Goal: Task Accomplishment & Management: Manage account settings

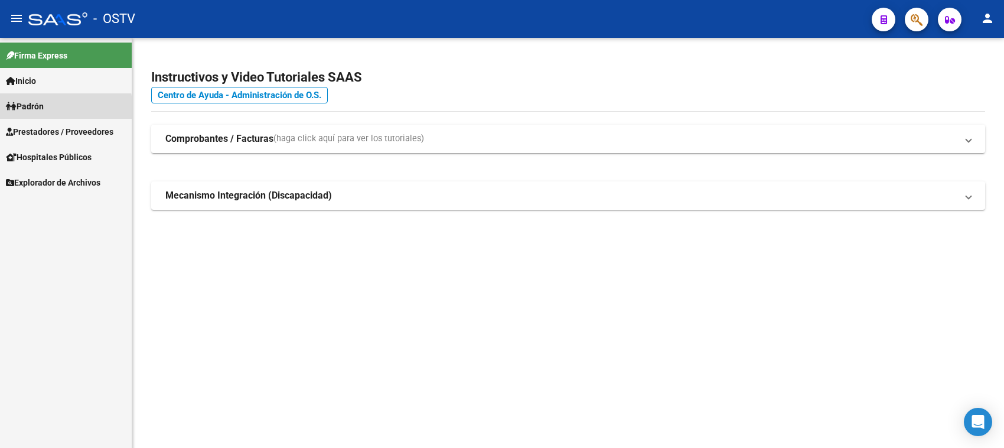
click at [44, 110] on span "Padrón" at bounding box center [25, 106] width 38 height 13
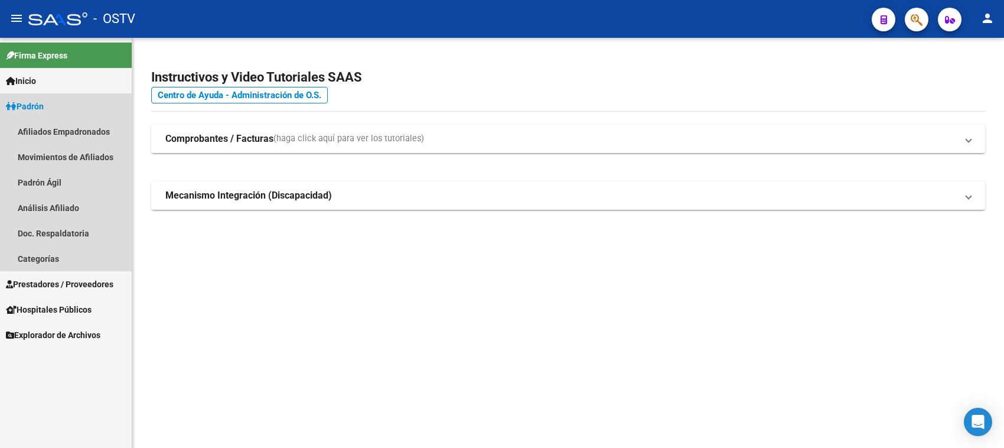
click at [44, 110] on span "Padrón" at bounding box center [25, 106] width 38 height 13
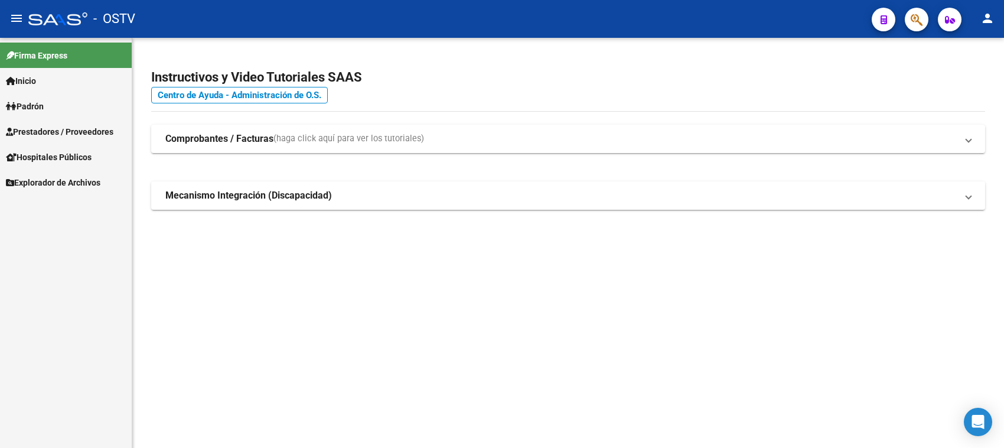
click at [50, 128] on span "Prestadores / Proveedores" at bounding box center [59, 131] width 107 height 13
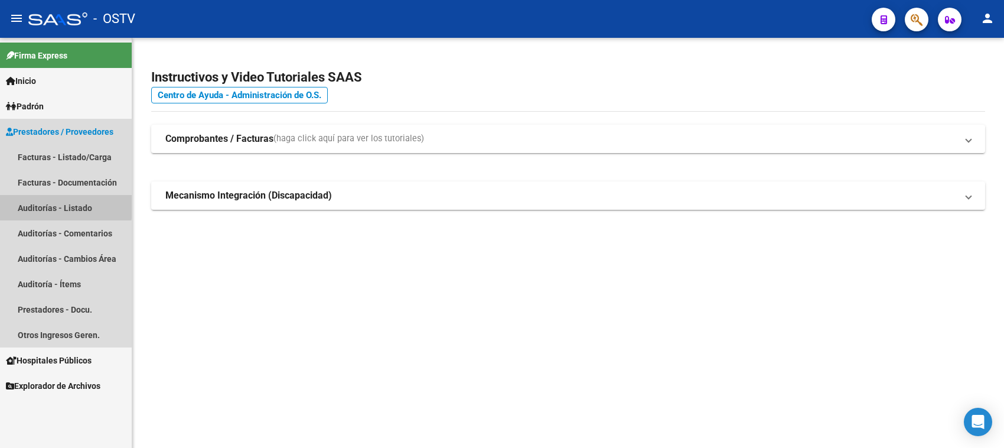
click at [53, 205] on link "Auditorías - Listado" at bounding box center [66, 207] width 132 height 25
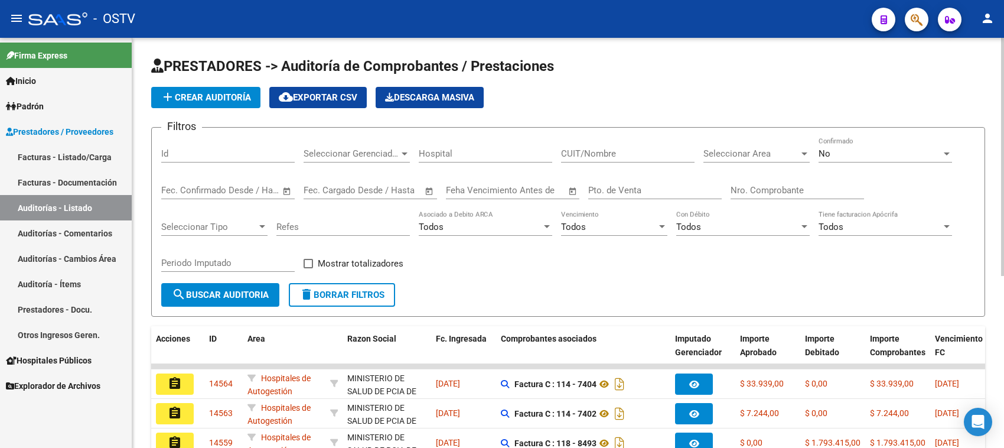
click at [781, 193] on input "Nro. Comprobante" at bounding box center [796, 190] width 133 height 11
paste input "185316"
click at [738, 187] on input "Nro. Comprobante" at bounding box center [796, 190] width 133 height 11
type input "85316"
click at [828, 155] on span "No" at bounding box center [824, 153] width 12 height 11
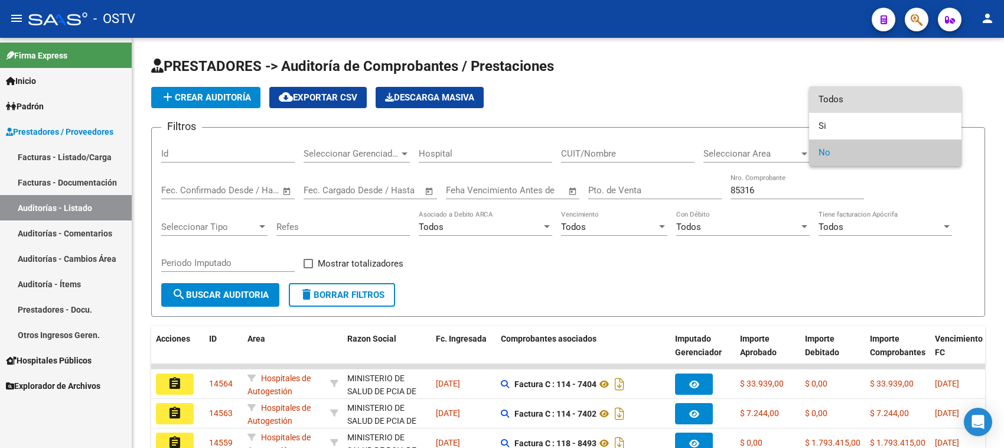
click at [828, 103] on span "Todos" at bounding box center [884, 99] width 133 height 27
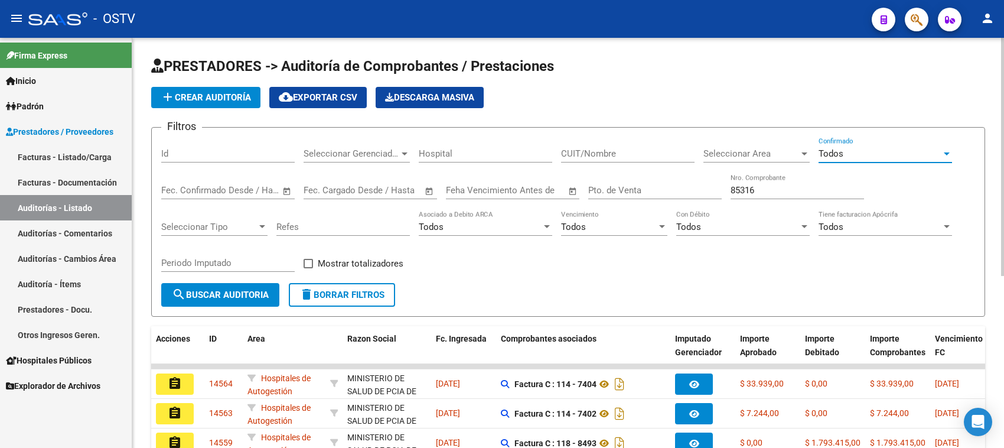
click at [217, 289] on span "search Buscar Auditoria" at bounding box center [220, 294] width 97 height 11
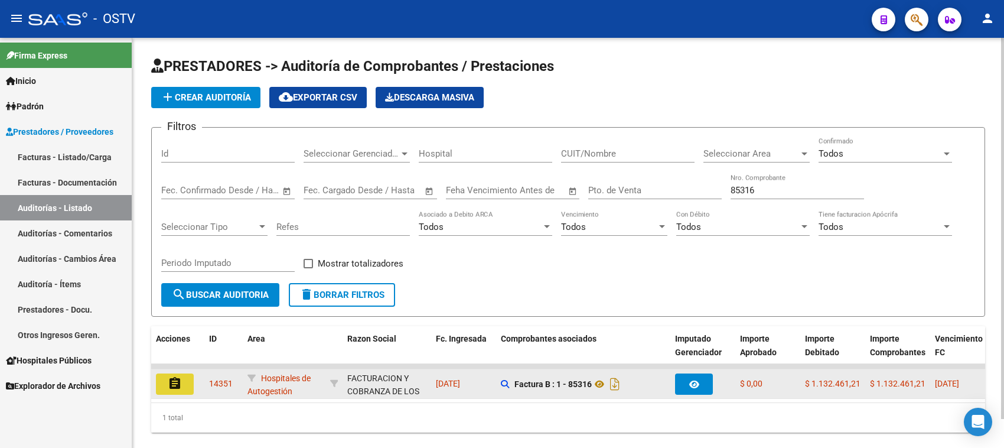
click at [178, 383] on mat-icon "assignment" at bounding box center [175, 383] width 14 height 14
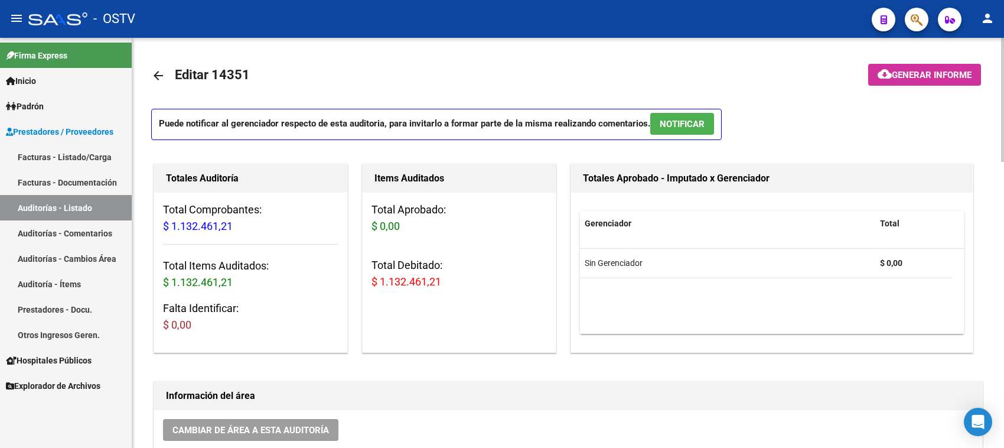
scroll to position [148, 0]
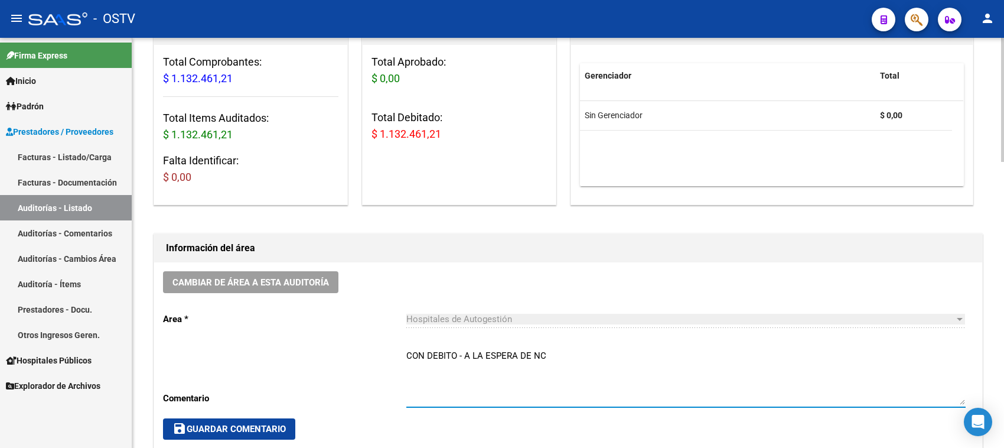
drag, startPoint x: 558, startPoint y: 351, endPoint x: 346, endPoint y: 366, distance: 212.5
click at [346, 366] on div "Cambiar de área a esta auditoría Area * Hospitales de Autogestión Seleccionar a…" at bounding box center [568, 355] width 828 height 186
type textarea "CERRADA CON NC"
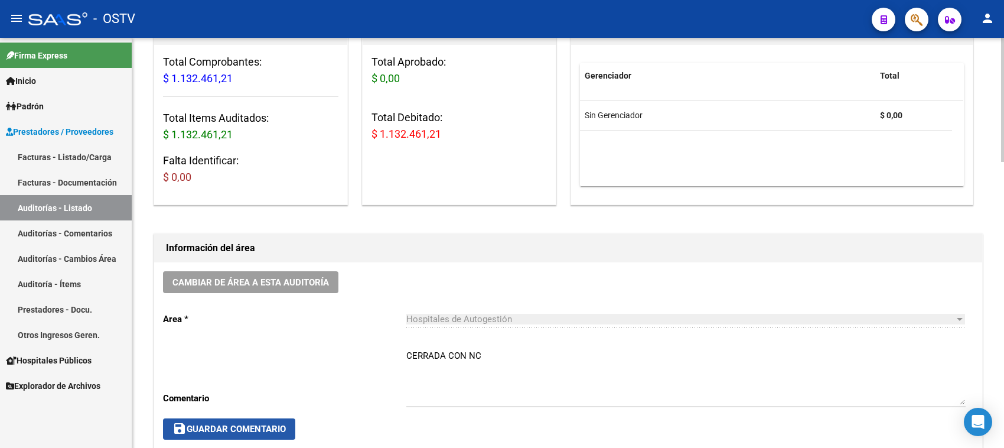
click at [276, 432] on span "save Guardar Comentario" at bounding box center [228, 428] width 113 height 11
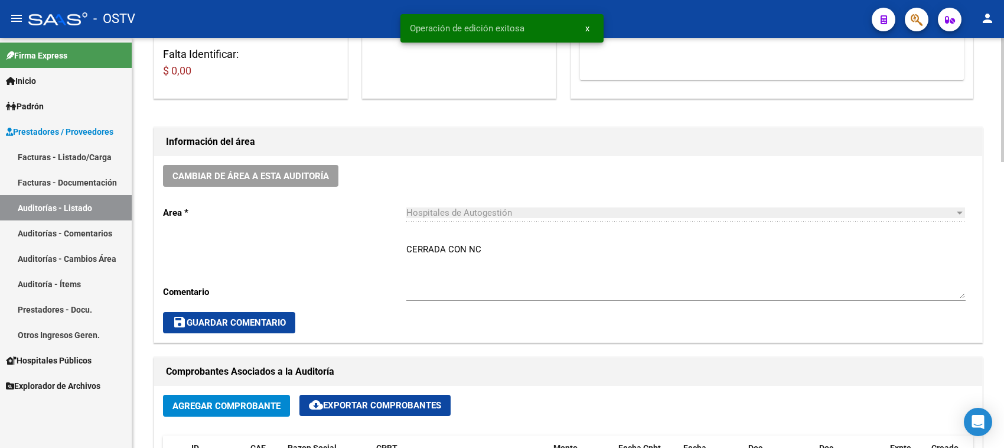
scroll to position [443, 0]
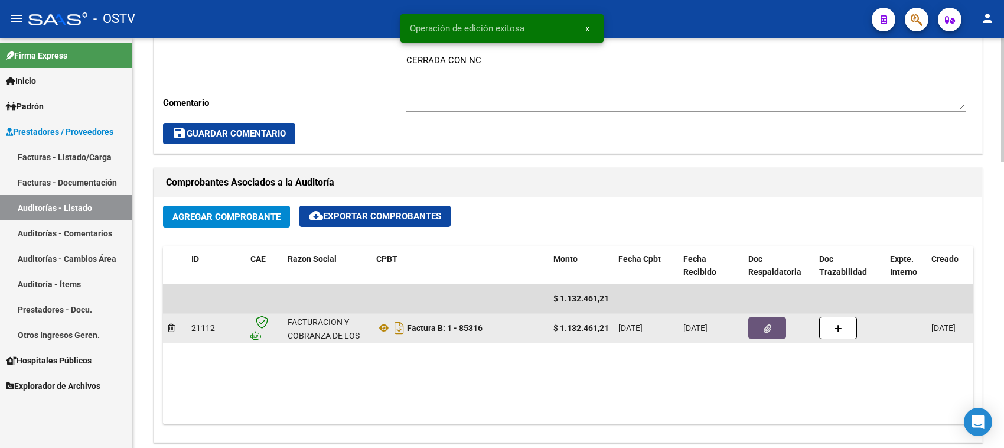
click at [779, 329] on button "button" at bounding box center [767, 327] width 38 height 21
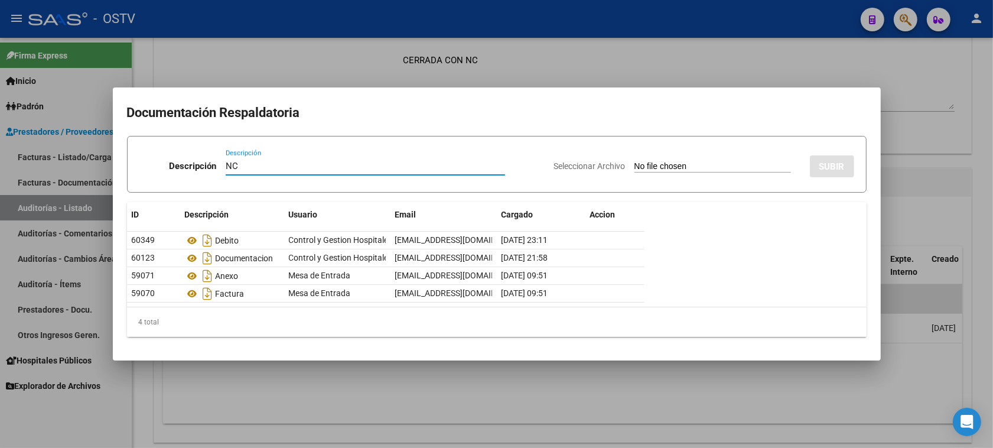
type input "NC"
click at [648, 164] on input "Seleccionar Archivo" at bounding box center [712, 166] width 156 height 11
type input "C:\fakepath\1-85316.pdf"
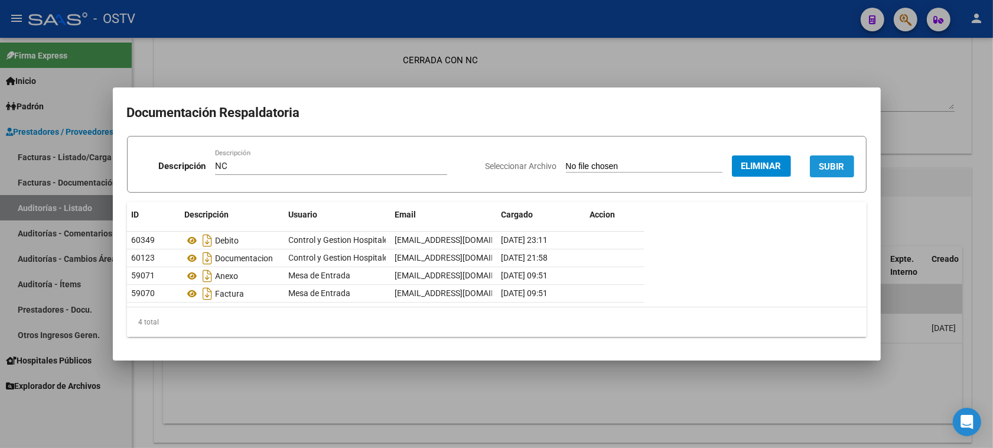
click at [818, 166] on button "SUBIR" at bounding box center [832, 166] width 44 height 22
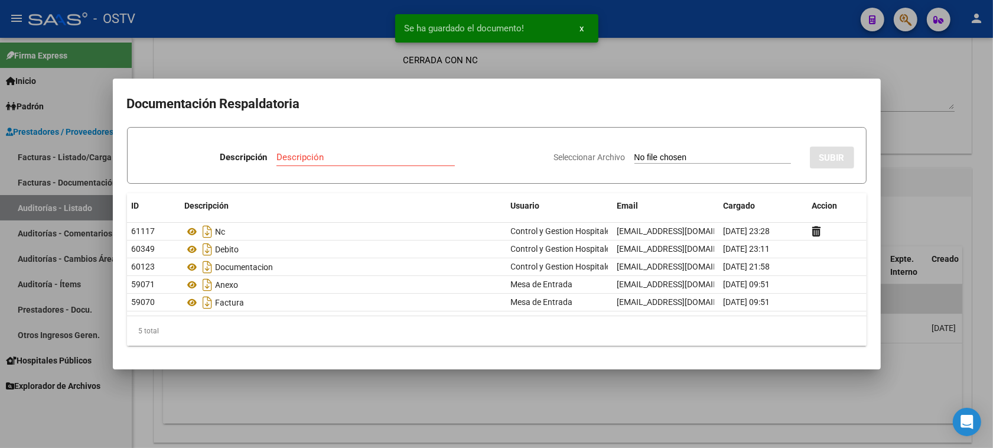
click at [896, 180] on div at bounding box center [496, 224] width 993 height 448
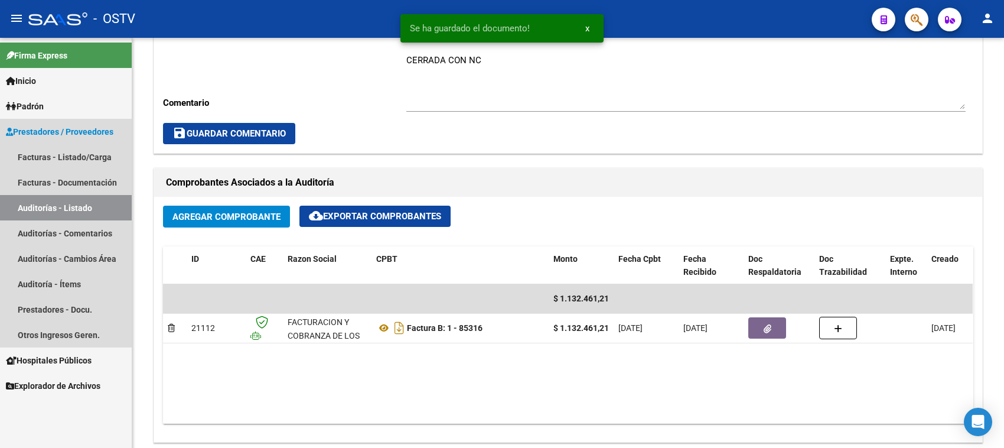
click at [67, 203] on link "Auditorías - Listado" at bounding box center [66, 207] width 132 height 25
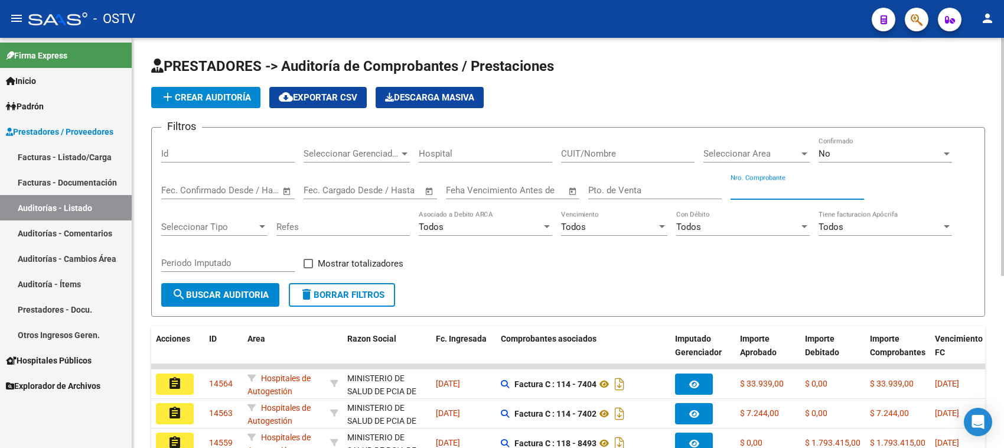
click at [765, 186] on input "Nro. Comprobante" at bounding box center [796, 190] width 133 height 11
paste input "185293"
click at [739, 190] on input "Nro. Comprobante" at bounding box center [796, 190] width 133 height 11
type input "85293"
click at [875, 161] on div "No Confirmado" at bounding box center [884, 149] width 133 height 25
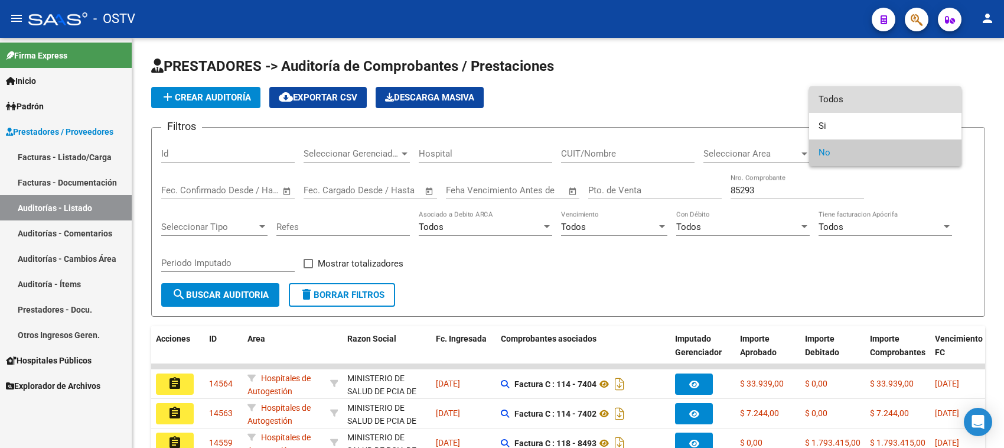
click at [858, 107] on span "Todos" at bounding box center [884, 99] width 133 height 27
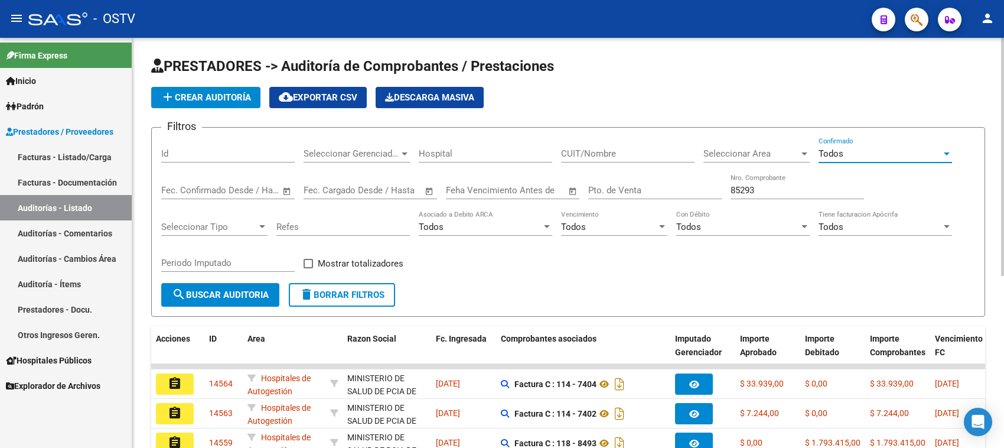
click at [221, 289] on span "search Buscar Auditoria" at bounding box center [220, 294] width 97 height 11
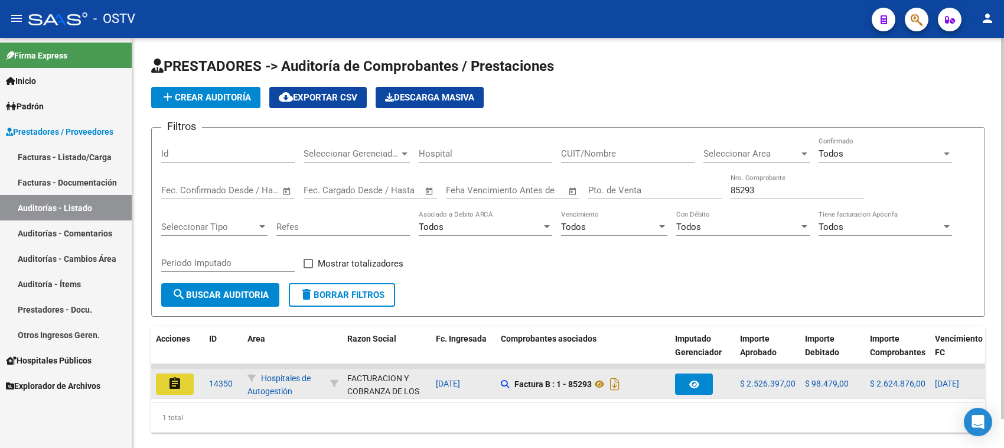
click at [175, 378] on mat-icon "assignment" at bounding box center [175, 383] width 14 height 14
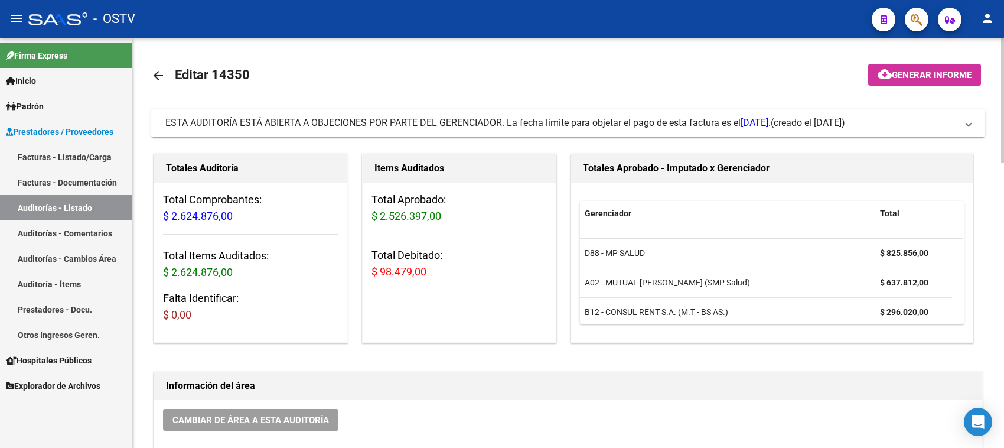
scroll to position [148, 0]
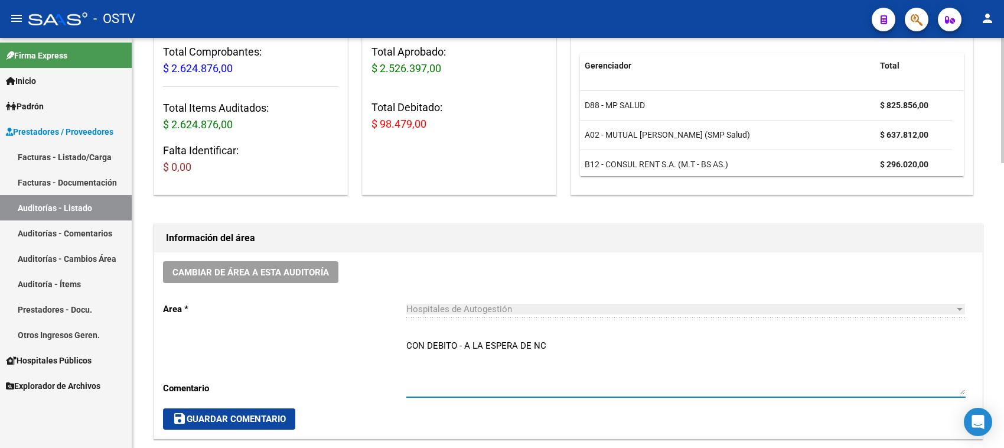
drag, startPoint x: 576, startPoint y: 342, endPoint x: 360, endPoint y: 347, distance: 215.6
click at [360, 347] on div "Cambiar de área a esta auditoría Area * Hospitales de Autogestión Seleccionar a…" at bounding box center [568, 345] width 828 height 186
type textarea "CERRADA CON NC"
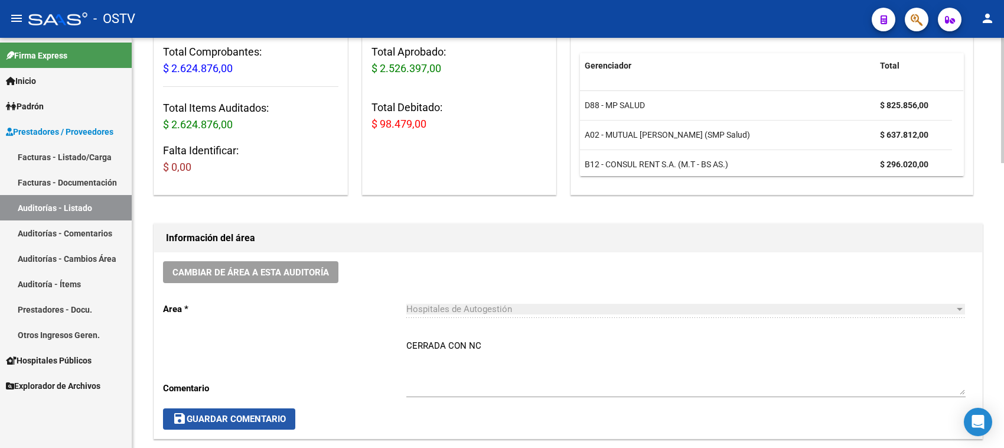
click at [239, 420] on span "save Guardar Comentario" at bounding box center [228, 418] width 113 height 11
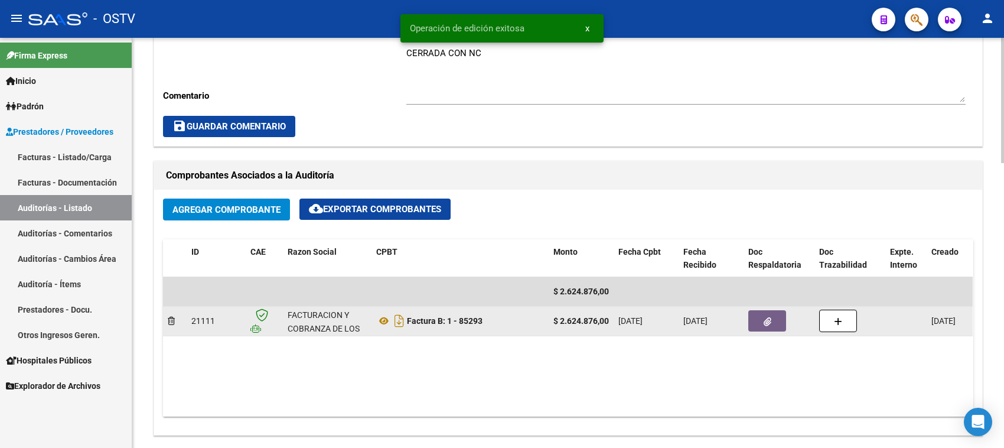
scroll to position [443, 0]
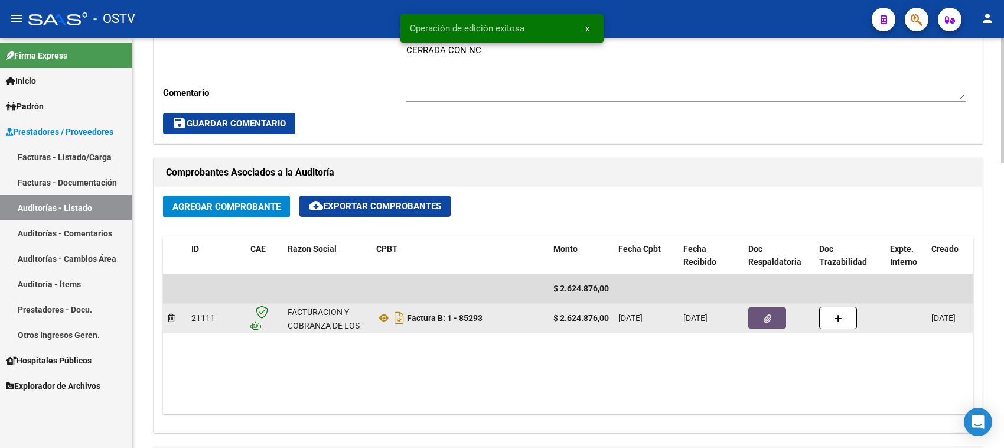
click at [775, 315] on button "button" at bounding box center [767, 317] width 38 height 21
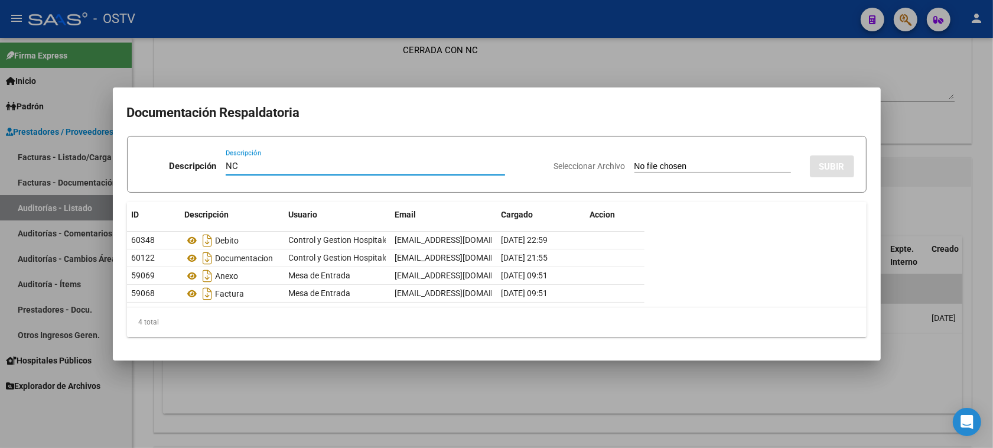
type input "NC"
click at [709, 164] on input "Seleccionar Archivo" at bounding box center [712, 166] width 156 height 11
type input "C:\fakepath\1-85293.pdf"
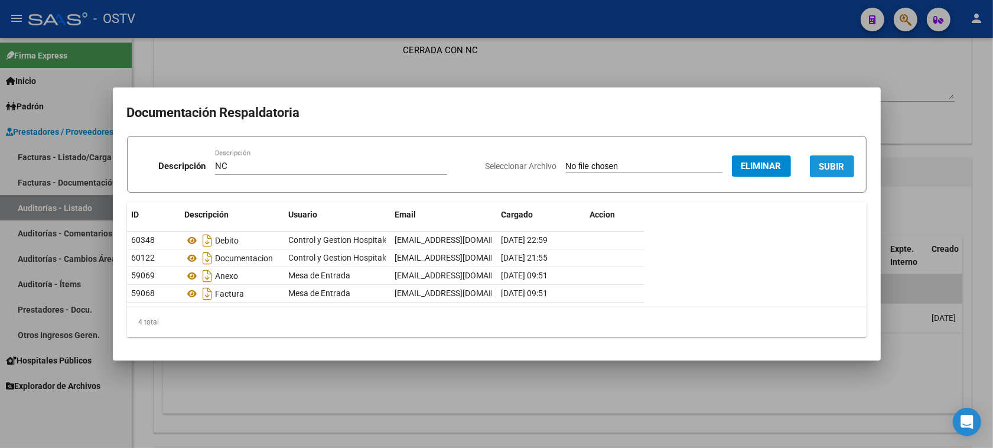
click at [833, 167] on span "SUBIR" at bounding box center [831, 166] width 25 height 11
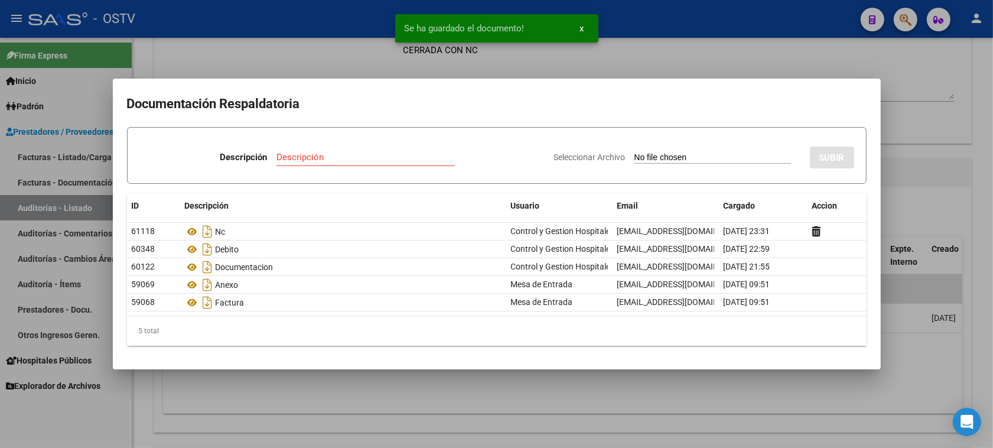
click at [914, 168] on div at bounding box center [496, 224] width 993 height 448
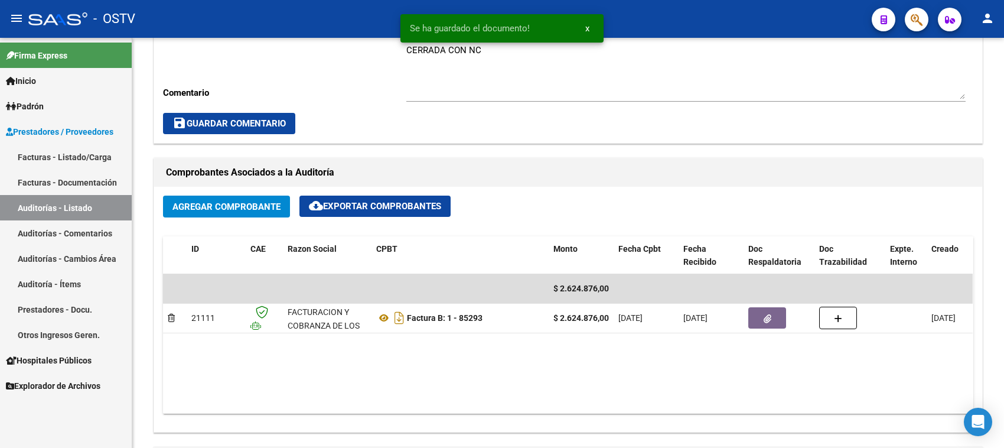
click at [96, 204] on link "Auditorías - Listado" at bounding box center [66, 207] width 132 height 25
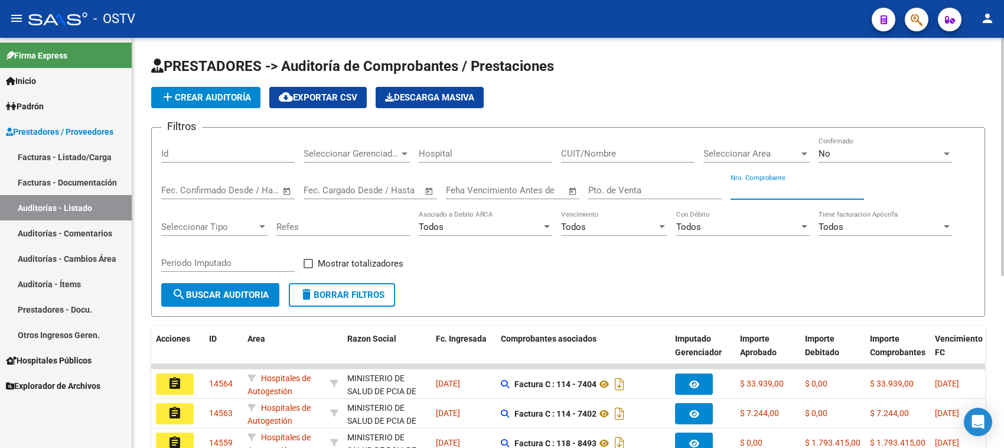
click at [742, 192] on input "Nro. Comprobante" at bounding box center [796, 190] width 133 height 11
click at [849, 152] on div "No" at bounding box center [879, 153] width 123 height 11
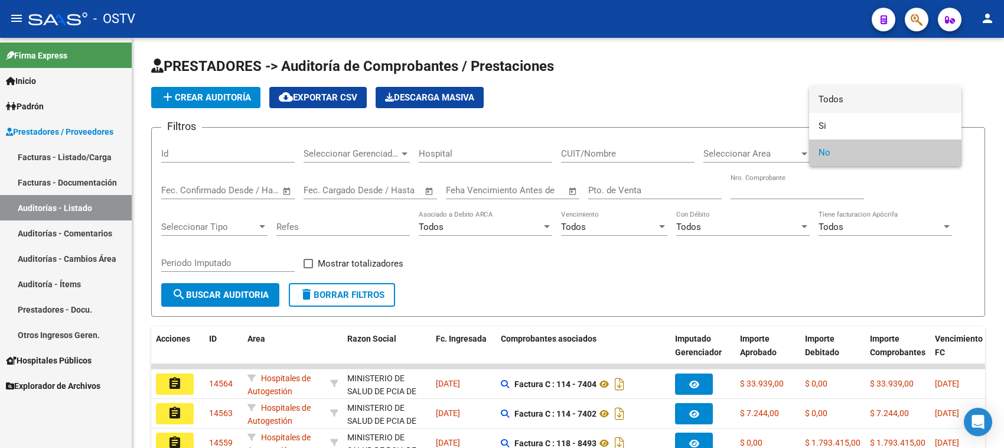
click at [836, 95] on span "Todos" at bounding box center [884, 99] width 133 height 27
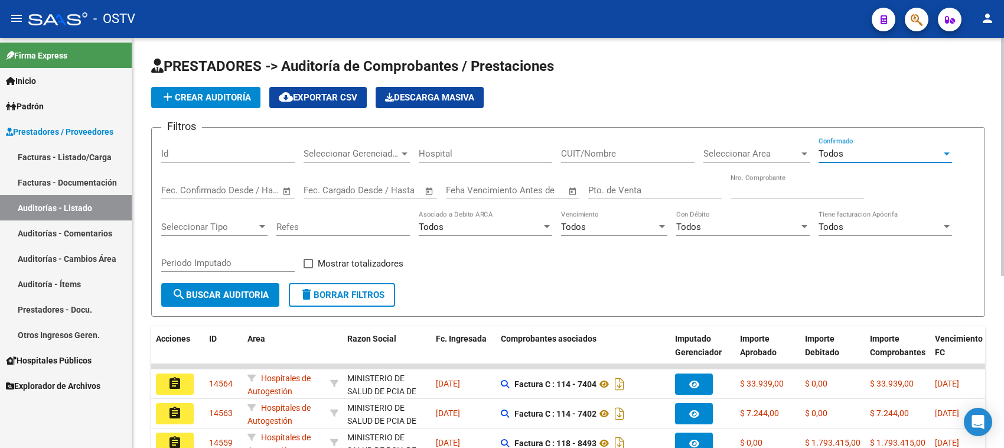
click at [739, 186] on input "Nro. Comprobante" at bounding box center [796, 190] width 133 height 11
type input "83343"
click at [243, 296] on span "search Buscar Auditoria" at bounding box center [220, 294] width 97 height 11
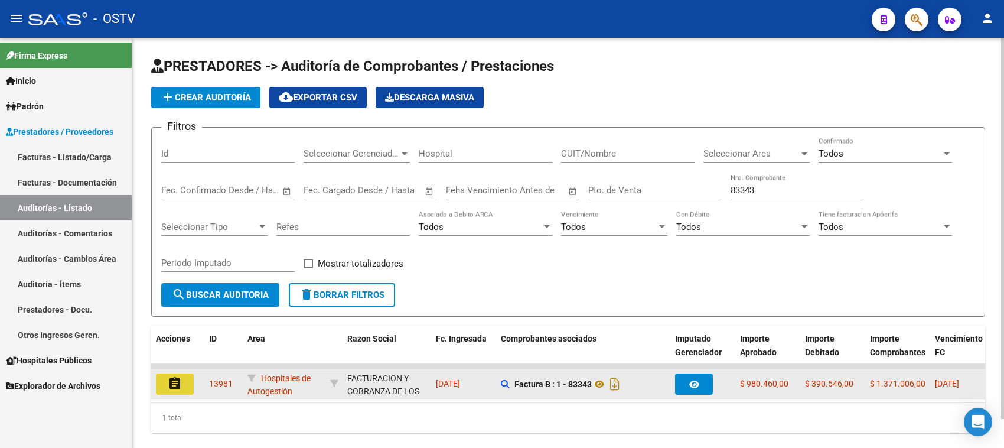
click at [181, 381] on mat-icon "assignment" at bounding box center [175, 383] width 14 height 14
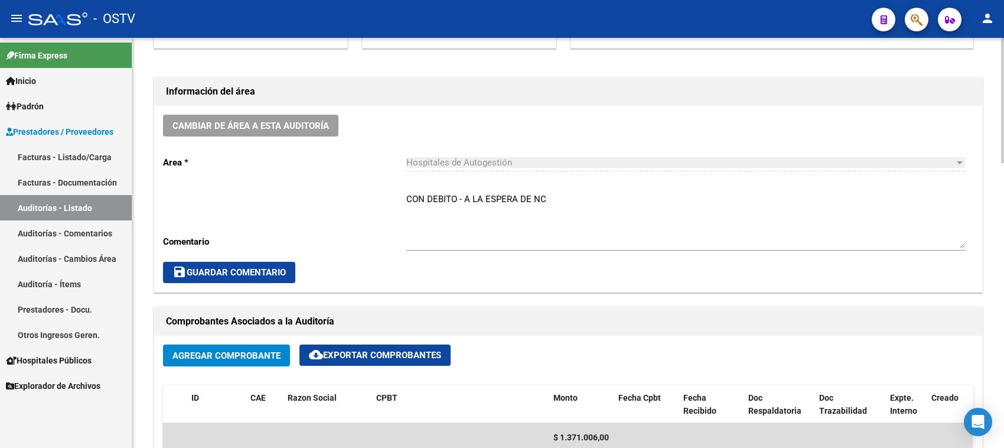
scroll to position [295, 0]
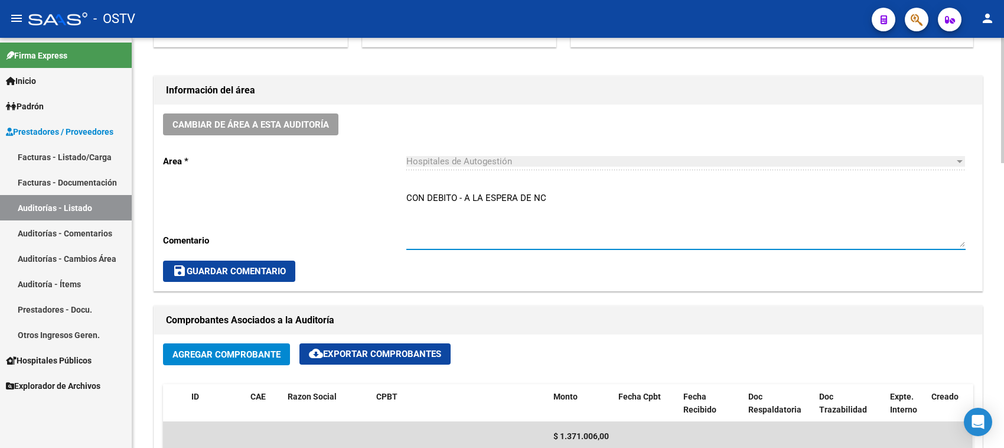
drag, startPoint x: 571, startPoint y: 197, endPoint x: 372, endPoint y: 197, distance: 199.0
click at [372, 197] on div "Cambiar de área a esta auditoría Area * Hospitales de Autogestión Seleccionar a…" at bounding box center [568, 198] width 828 height 186
type textarea "CERRADA CON NC"
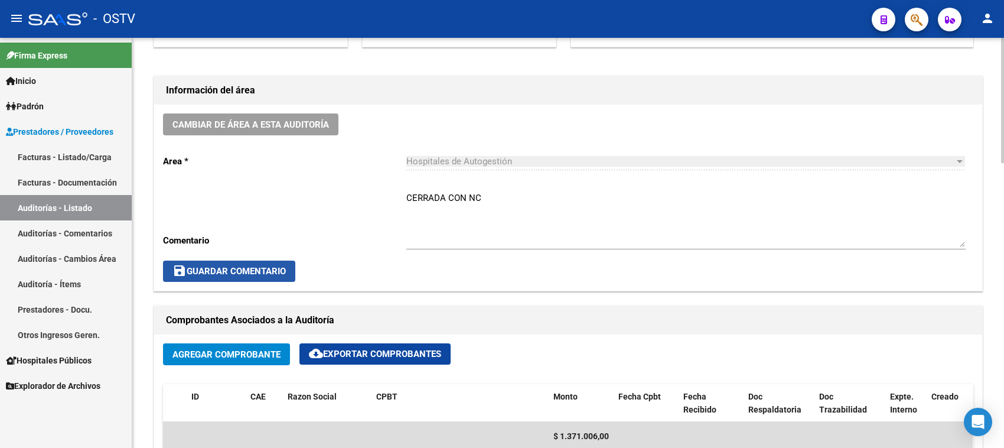
click at [267, 269] on span "save Guardar Comentario" at bounding box center [228, 271] width 113 height 11
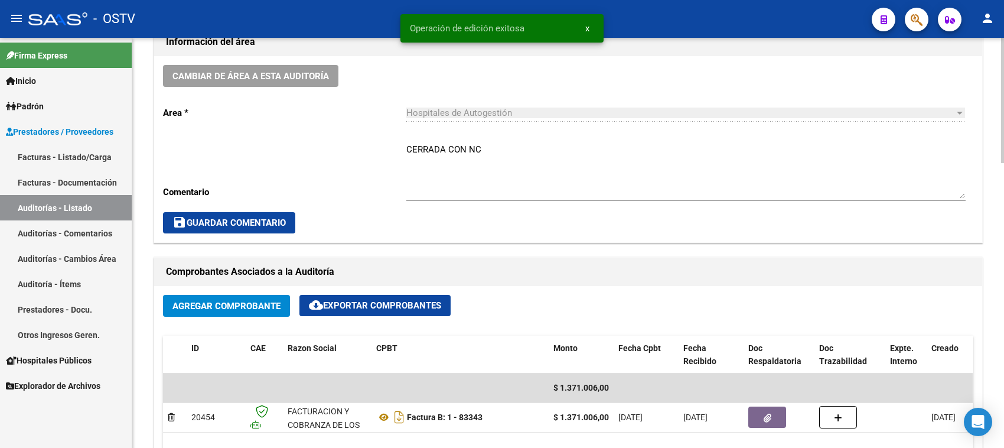
scroll to position [443, 0]
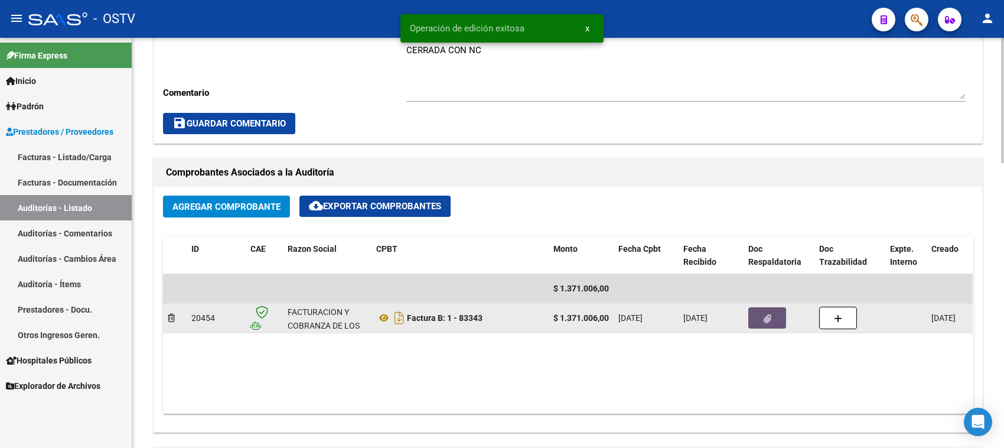
click at [762, 321] on button "button" at bounding box center [767, 317] width 38 height 21
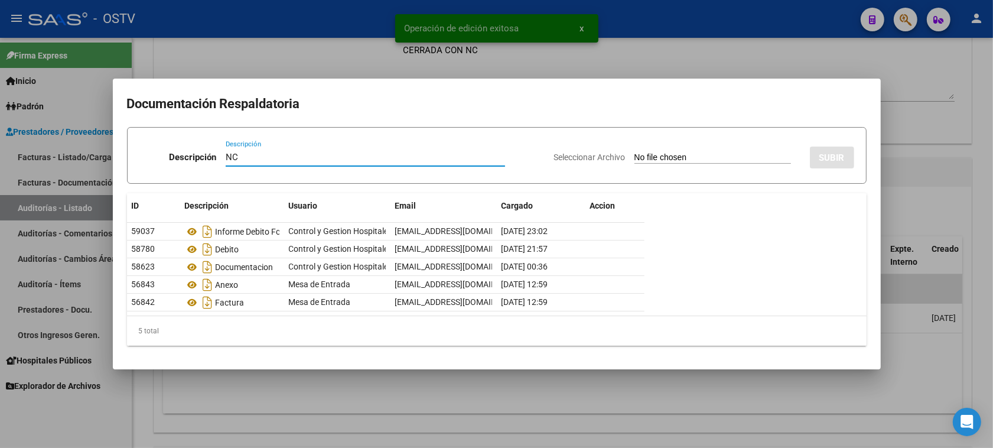
type input "NC"
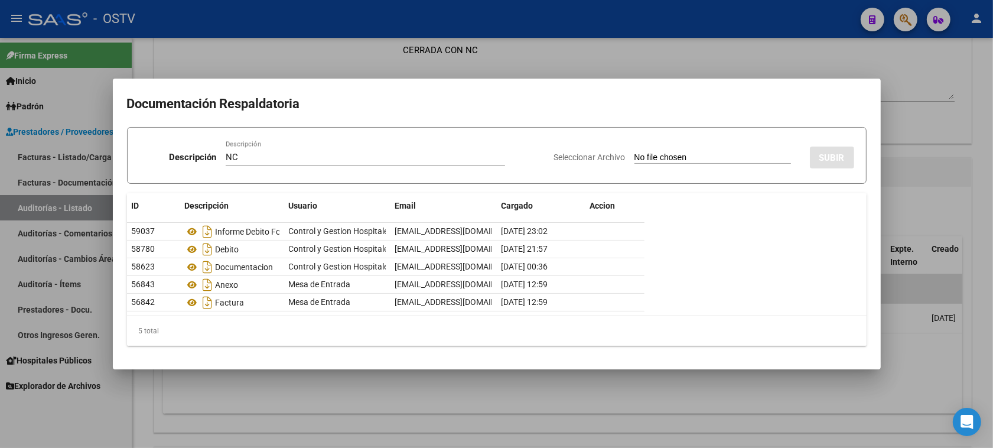
click at [663, 155] on input "Seleccionar Archivo" at bounding box center [712, 157] width 156 height 11
type input "C:\fakepath\1-83343.pdf"
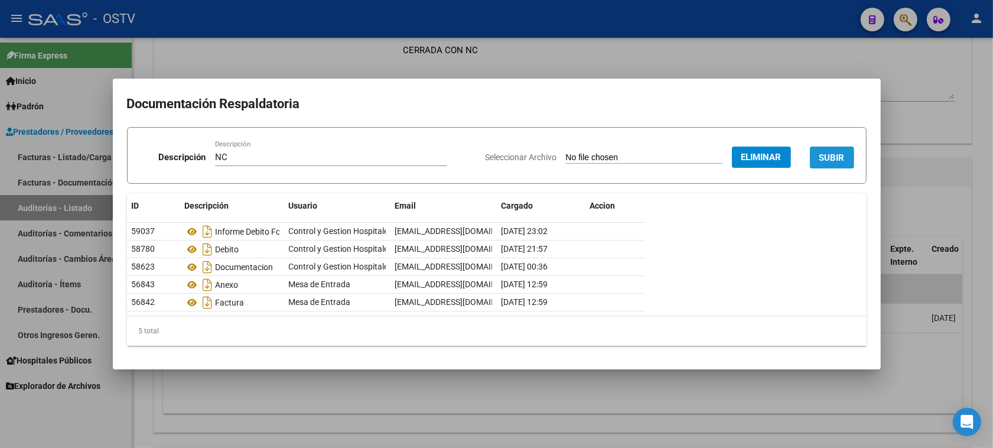
click at [846, 156] on button "SUBIR" at bounding box center [832, 157] width 44 height 22
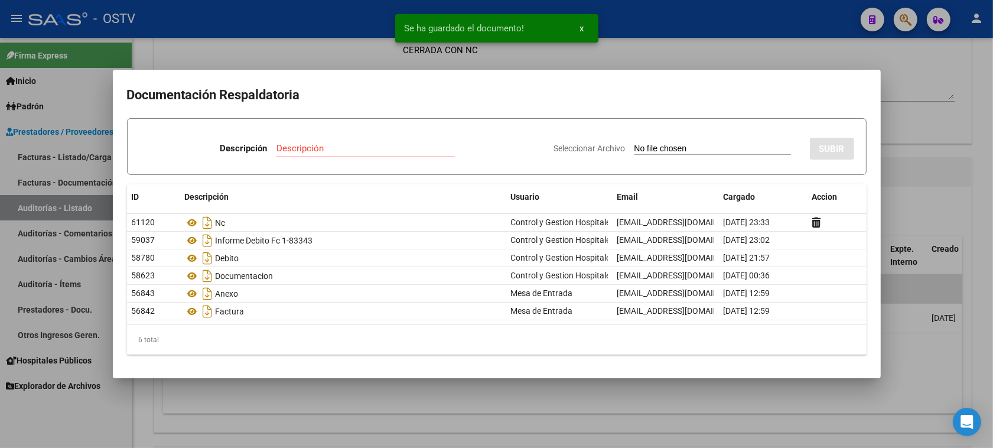
click at [921, 154] on div at bounding box center [496, 224] width 993 height 448
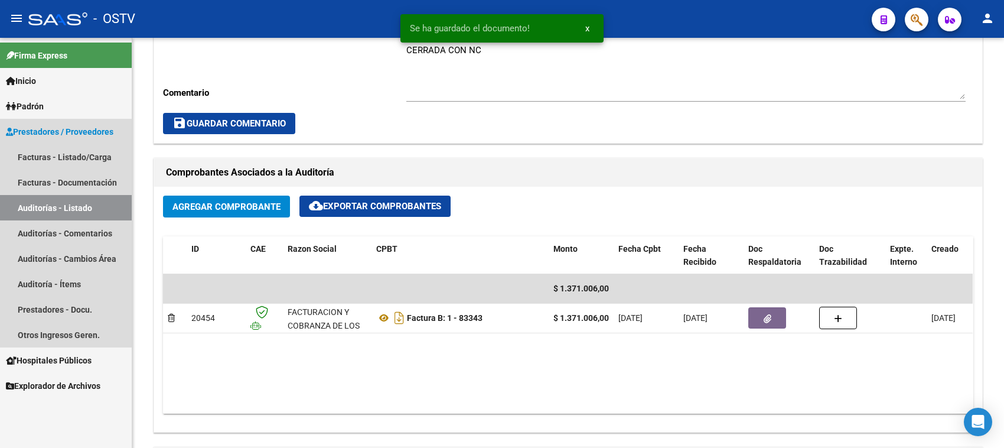
click at [73, 207] on link "Auditorías - Listado" at bounding box center [66, 207] width 132 height 25
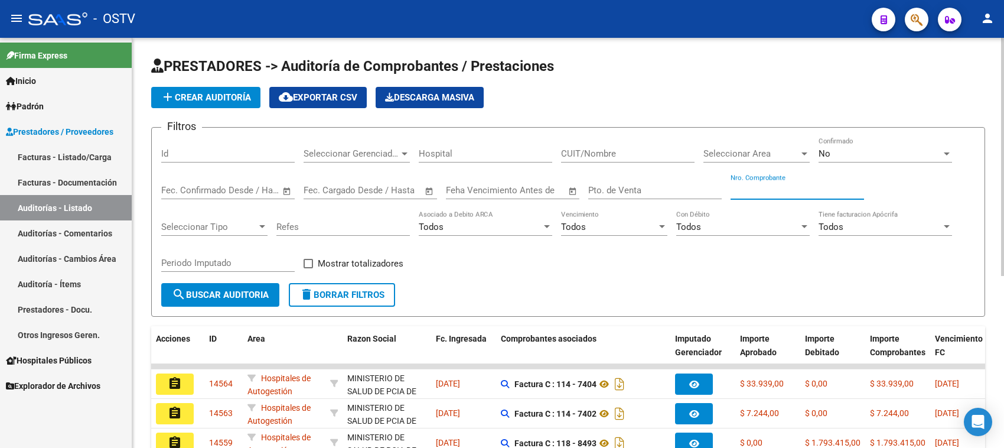
click at [758, 185] on input "Nro. Comprobante" at bounding box center [796, 190] width 133 height 11
click at [838, 154] on div "No" at bounding box center [879, 153] width 123 height 11
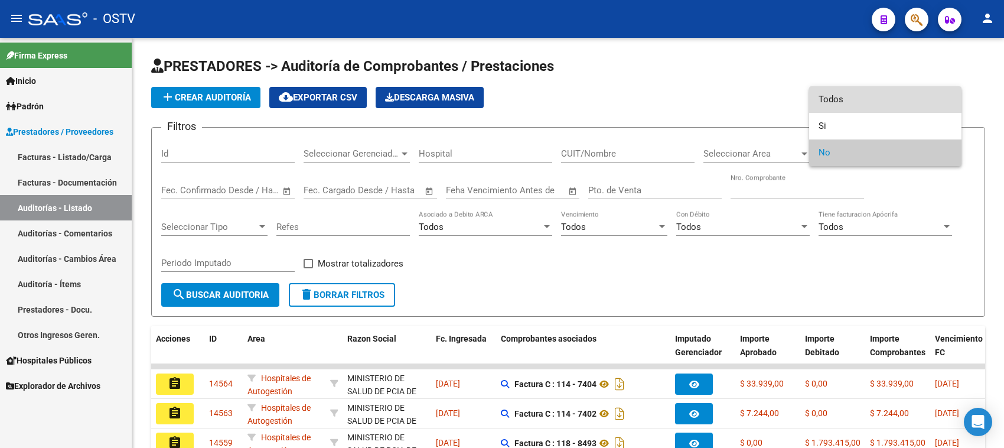
click at [842, 106] on span "Todos" at bounding box center [884, 99] width 133 height 27
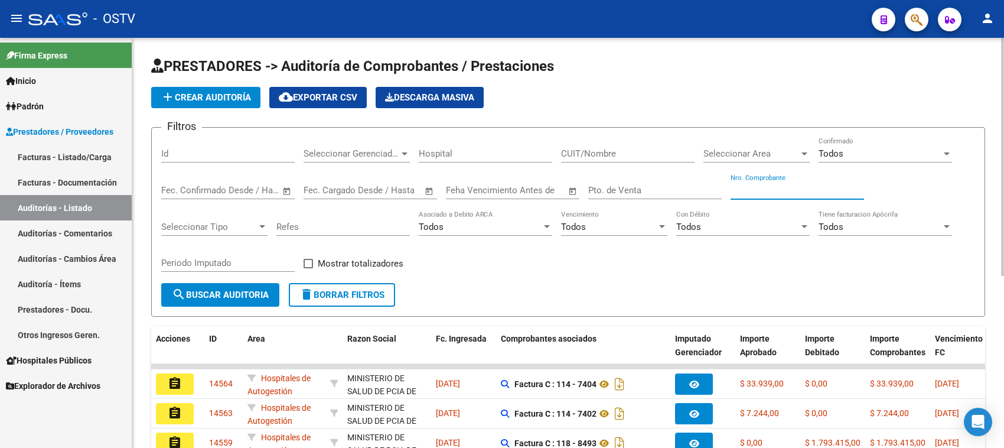
click at [749, 187] on input "Nro. Comprobante" at bounding box center [796, 190] width 133 height 11
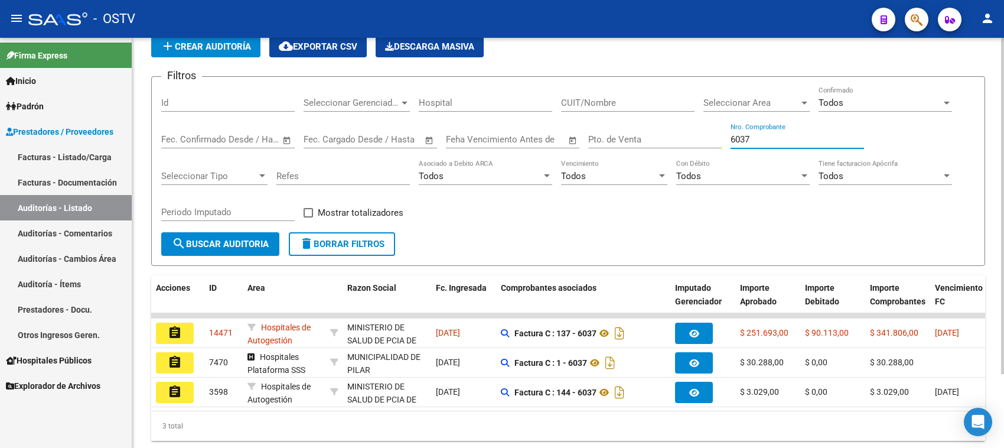
scroll to position [74, 0]
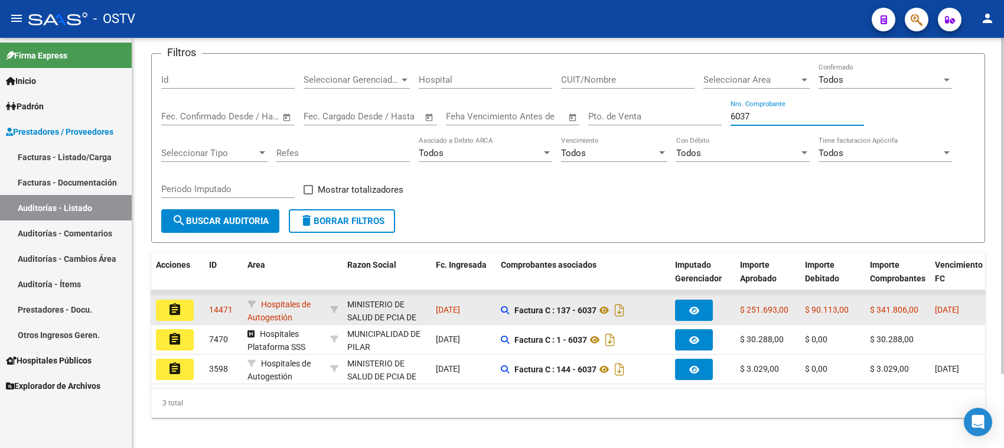
type input "6037"
click at [178, 305] on mat-icon "assignment" at bounding box center [175, 309] width 14 height 14
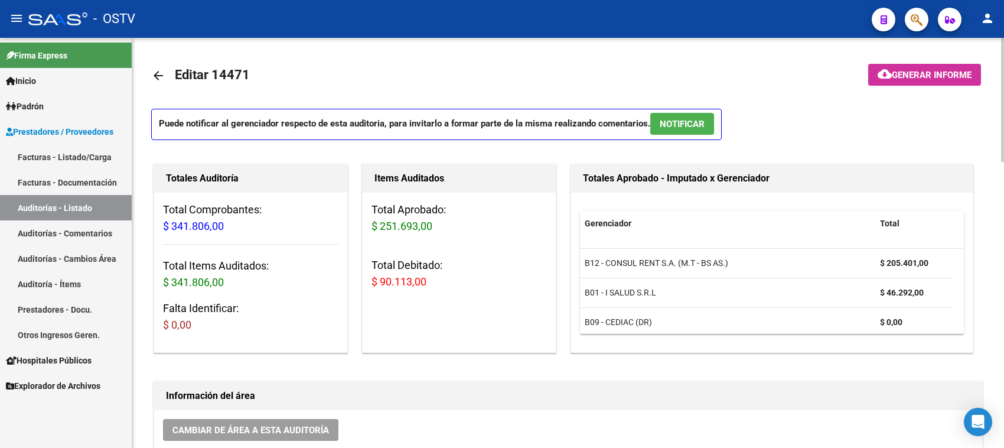
scroll to position [295, 0]
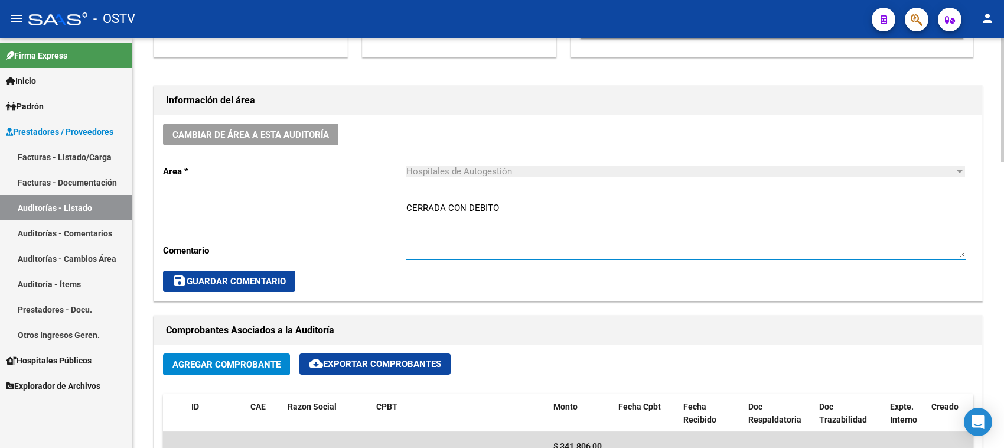
drag, startPoint x: 500, startPoint y: 208, endPoint x: 468, endPoint y: 210, distance: 31.3
click at [468, 210] on textarea "CERRADA CON DEBITO" at bounding box center [685, 229] width 559 height 56
type textarea "CERRADA CON NC"
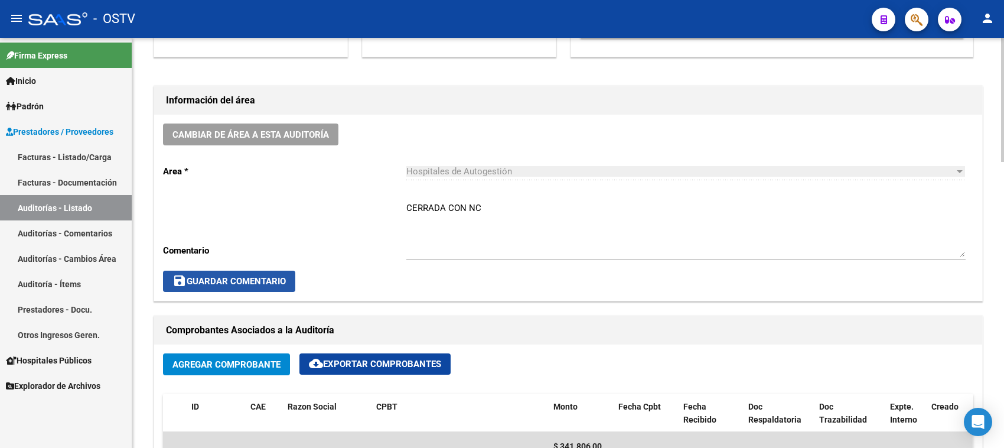
click at [279, 276] on span "save Guardar Comentario" at bounding box center [228, 281] width 113 height 11
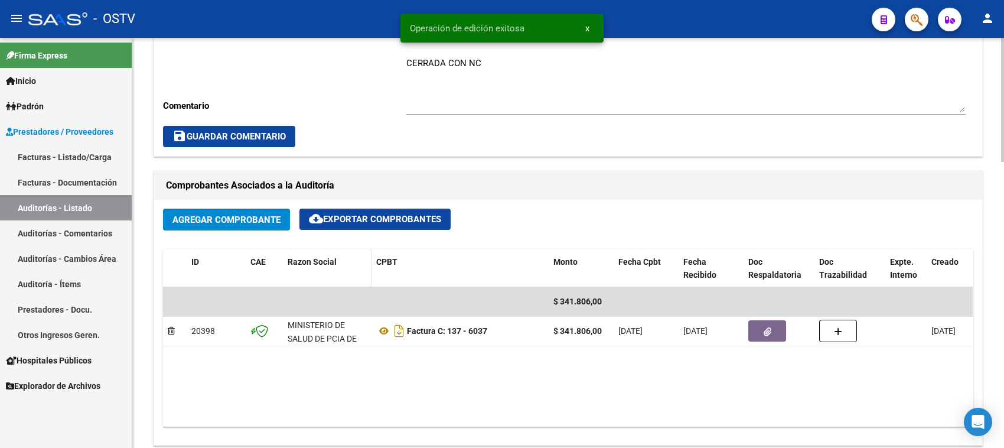
scroll to position [443, 0]
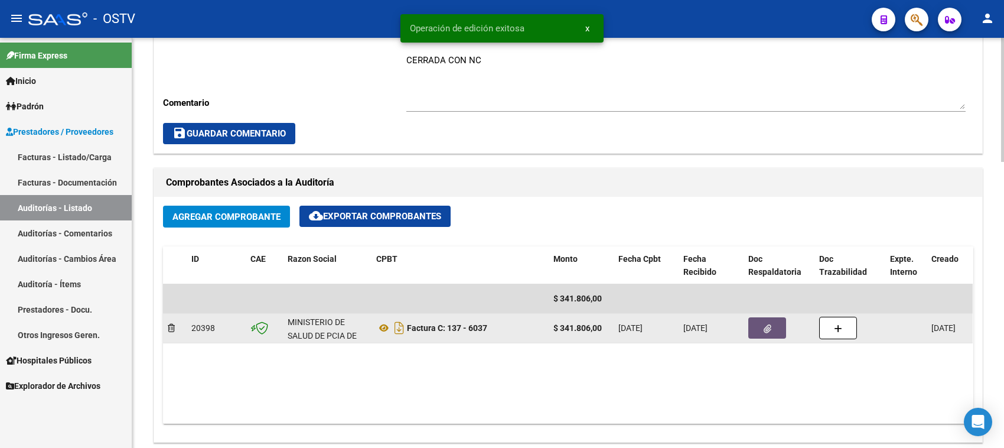
click at [782, 327] on button "button" at bounding box center [767, 327] width 38 height 21
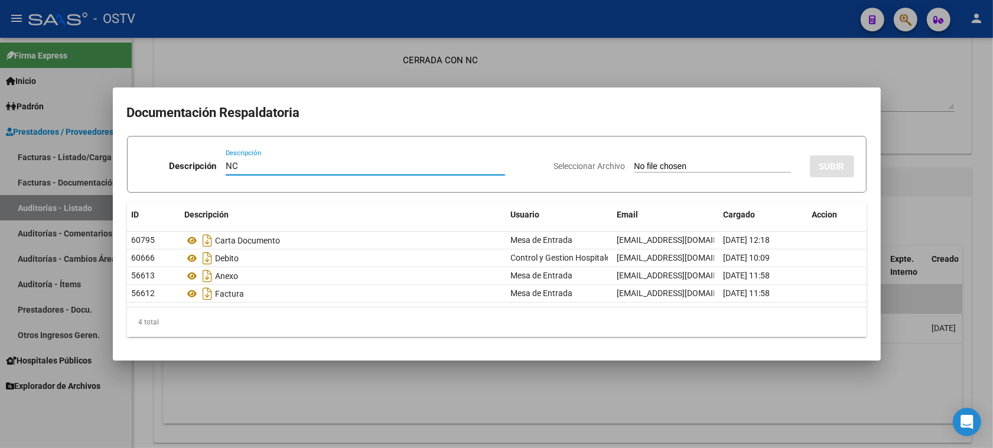
type input "NC"
click at [634, 166] on input "Seleccionar Archivo" at bounding box center [712, 166] width 156 height 11
type input "C:\fakepath\137-6037.pdf"
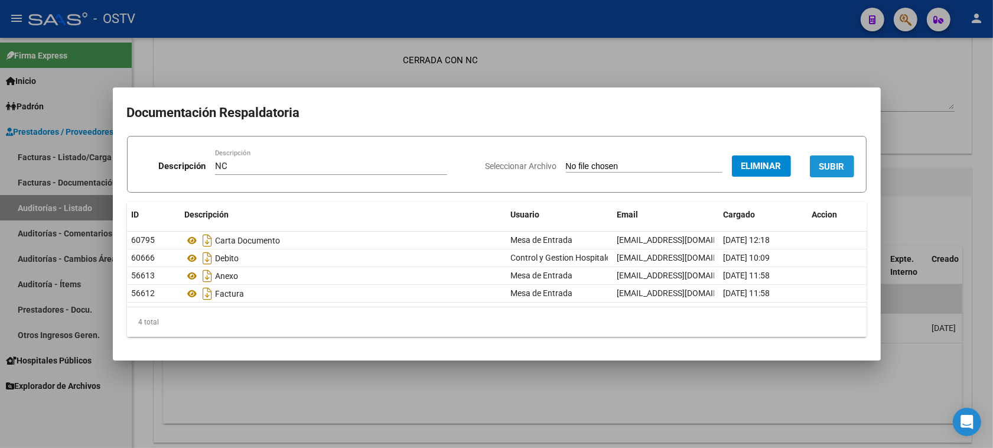
click at [819, 166] on span "SUBIR" at bounding box center [831, 166] width 25 height 11
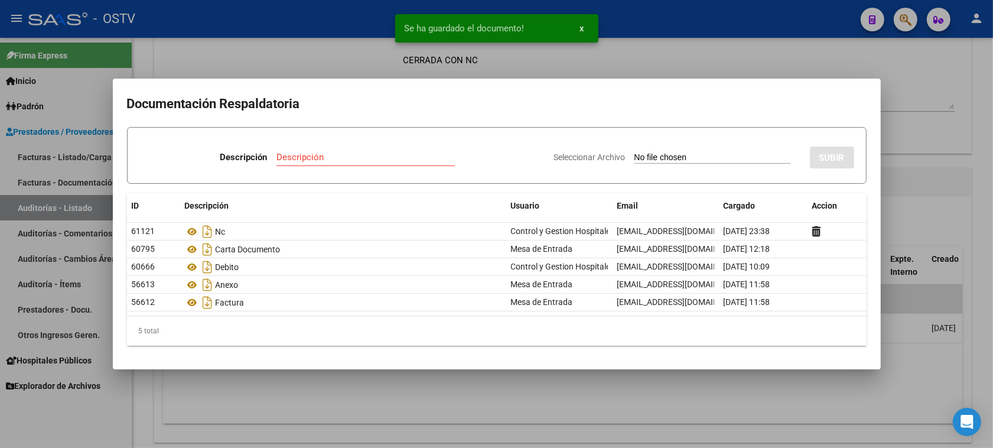
click at [916, 169] on div at bounding box center [496, 224] width 993 height 448
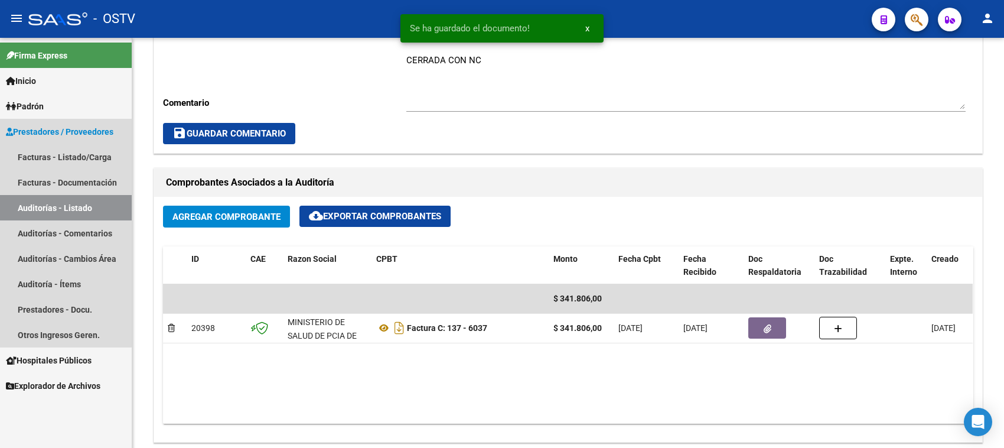
click at [55, 208] on link "Auditorías - Listado" at bounding box center [66, 207] width 132 height 25
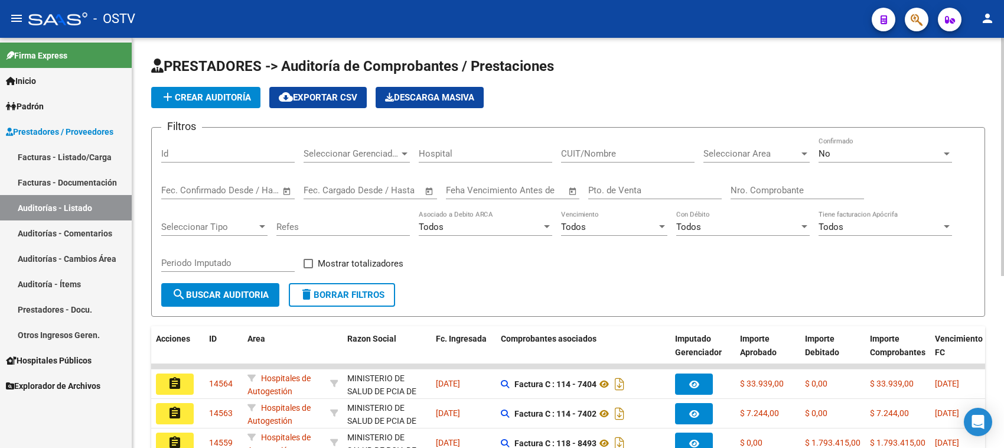
click at [774, 188] on input "Nro. Comprobante" at bounding box center [796, 190] width 133 height 11
paste input "-6038"
click at [746, 187] on input "Nro. Comprobante" at bounding box center [796, 190] width 133 height 11
type input "6038"
click at [833, 156] on div "No" at bounding box center [879, 153] width 123 height 11
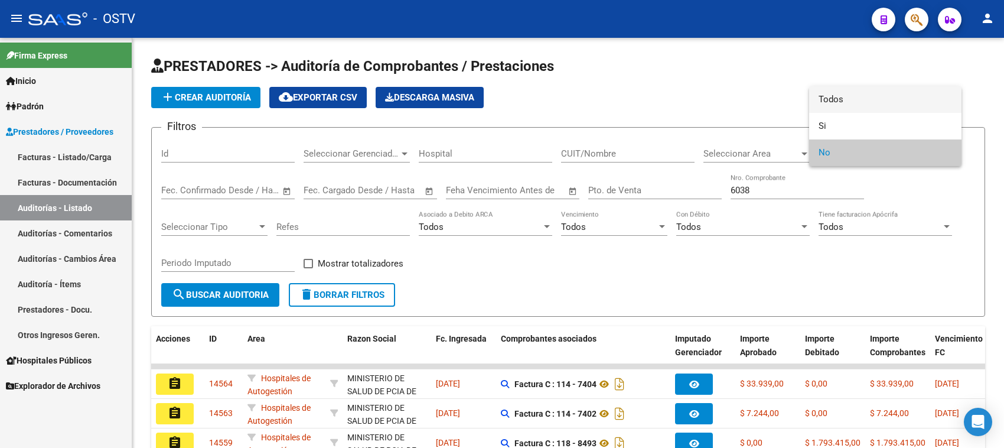
click at [839, 100] on span "Todos" at bounding box center [884, 99] width 133 height 27
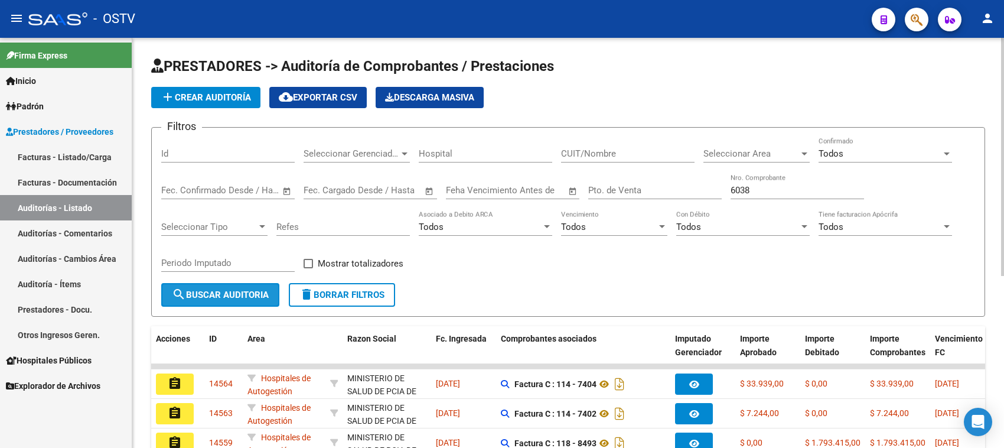
click at [220, 294] on span "search Buscar Auditoria" at bounding box center [220, 294] width 97 height 11
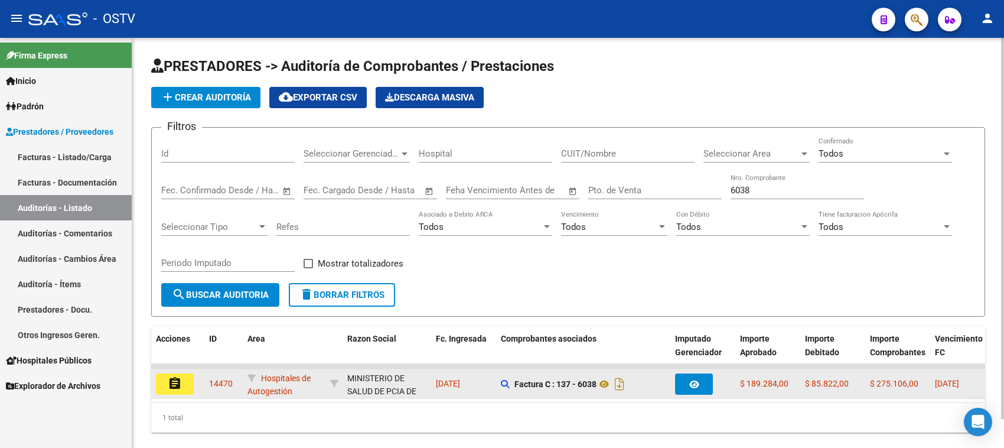
click at [152, 369] on datatable-body-cell "assignment" at bounding box center [177, 383] width 53 height 29
click at [175, 382] on mat-icon "assignment" at bounding box center [175, 383] width 14 height 14
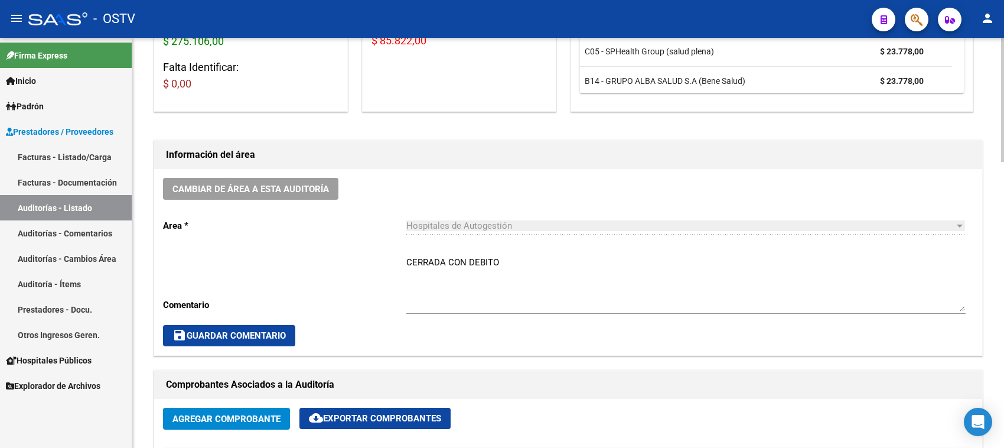
scroll to position [295, 0]
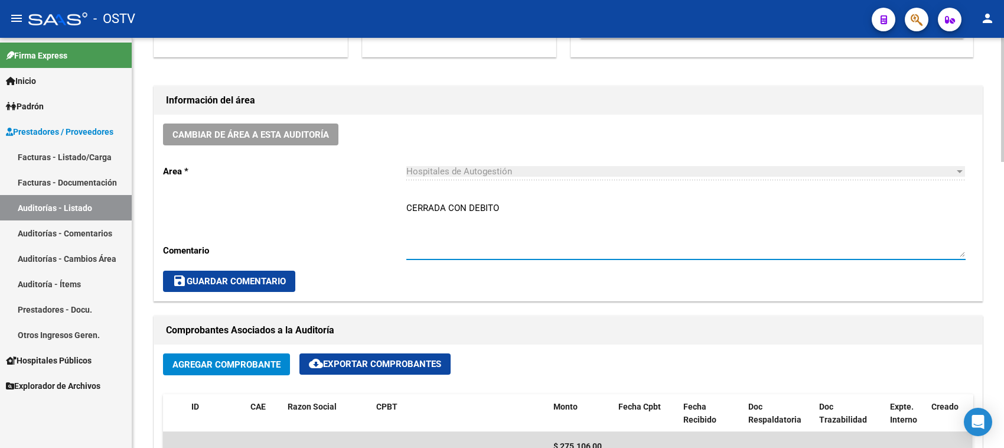
drag, startPoint x: 504, startPoint y: 207, endPoint x: 468, endPoint y: 205, distance: 35.5
click at [468, 205] on textarea "CERRADA CON DEBITO" at bounding box center [685, 229] width 559 height 56
type textarea "CERRADA CON NC"
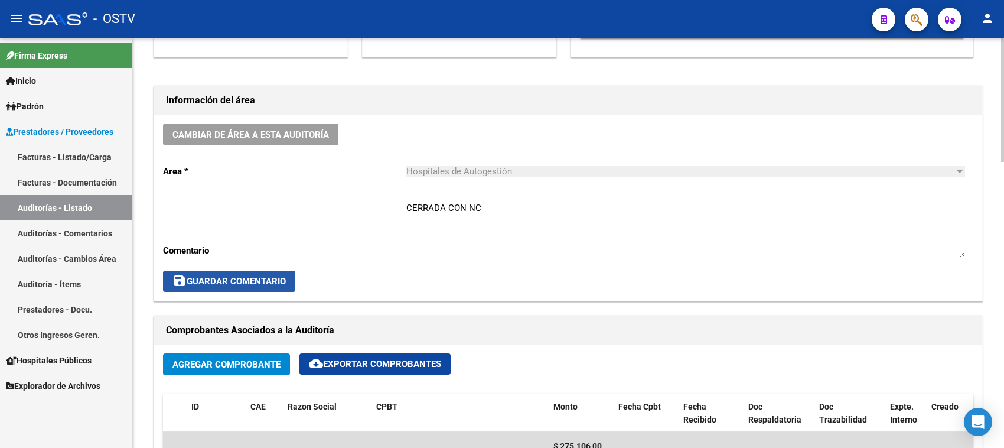
click at [262, 284] on span "save Guardar Comentario" at bounding box center [228, 281] width 113 height 11
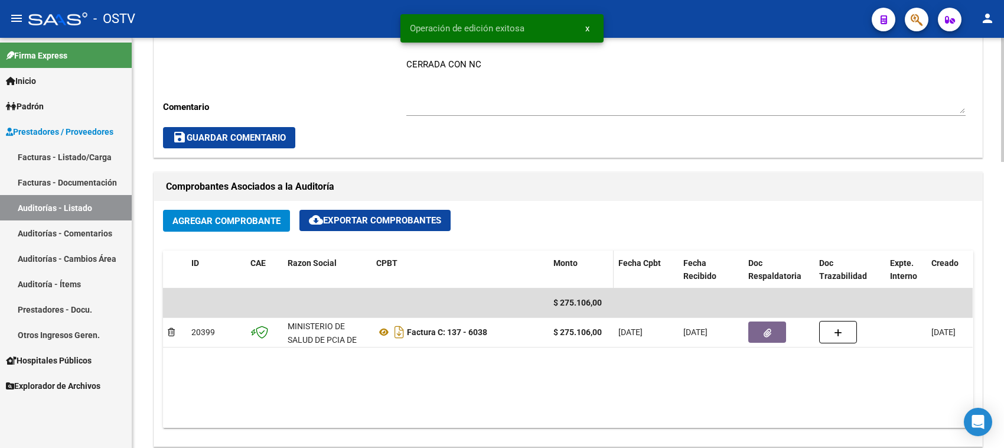
scroll to position [443, 0]
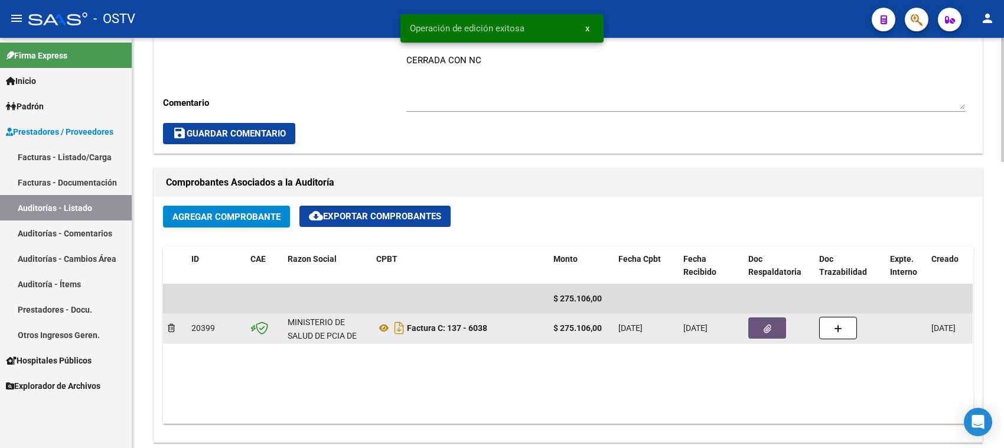
click at [771, 324] on icon "button" at bounding box center [767, 328] width 8 height 9
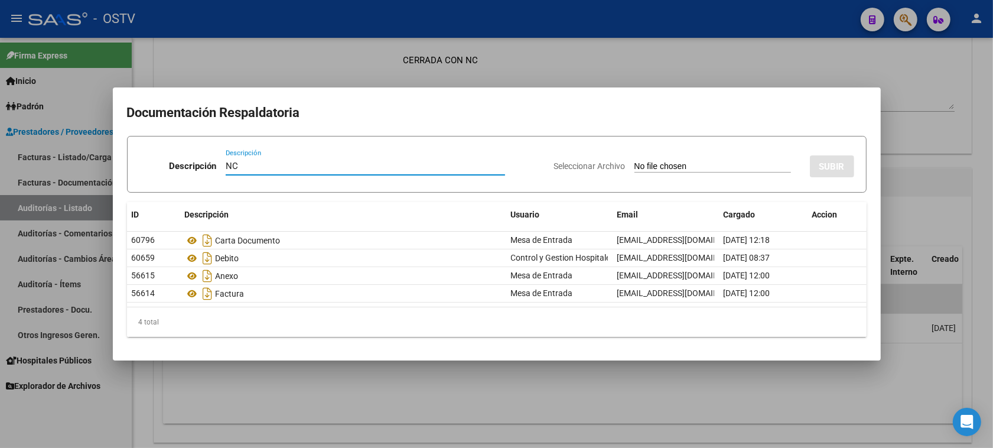
type input "NC"
click at [634, 169] on input "Seleccionar Archivo" at bounding box center [712, 166] width 156 height 11
type input "C:\fakepath\137-6038.pdf"
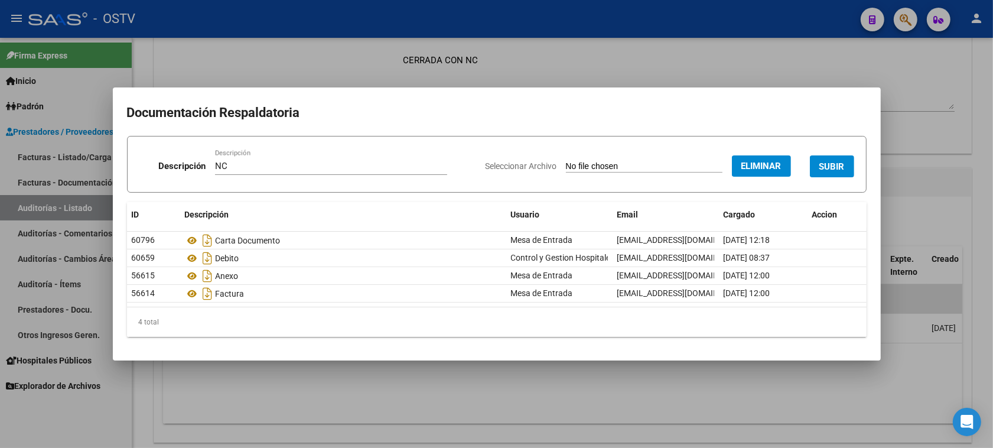
click at [836, 160] on button "SUBIR" at bounding box center [832, 166] width 44 height 22
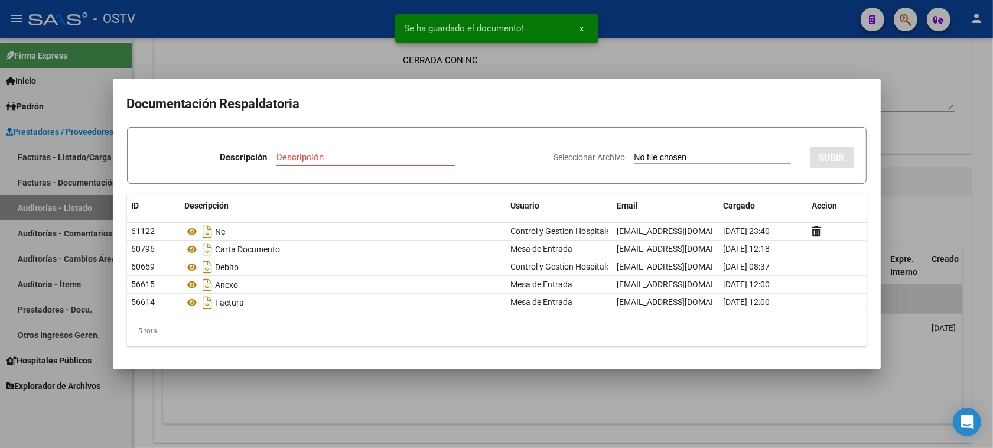
click at [903, 183] on div at bounding box center [496, 224] width 993 height 448
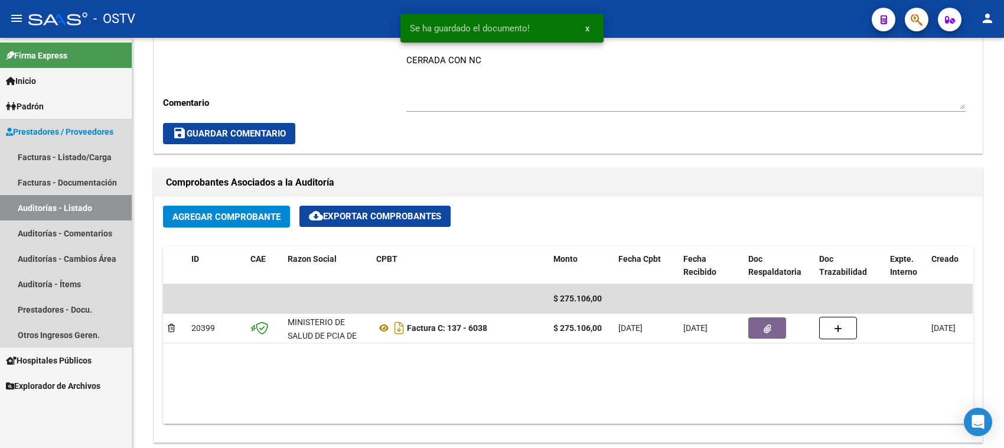
click at [71, 204] on link "Auditorías - Listado" at bounding box center [66, 207] width 132 height 25
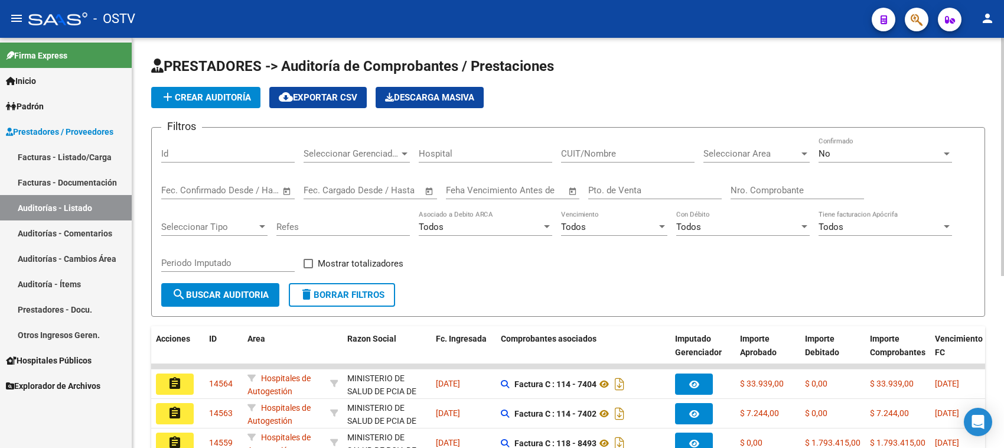
click at [658, 187] on input "Pto. de Venta" at bounding box center [654, 190] width 133 height 11
type input "10"
click at [757, 185] on input "Nro. Comprobante" at bounding box center [796, 190] width 133 height 11
type input "6628"
click at [851, 152] on div "No" at bounding box center [879, 153] width 123 height 11
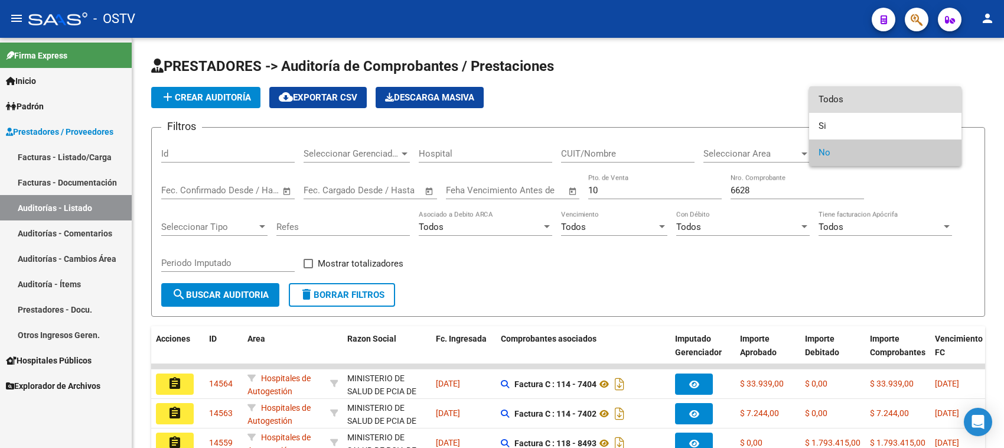
click at [846, 100] on span "Todos" at bounding box center [884, 99] width 133 height 27
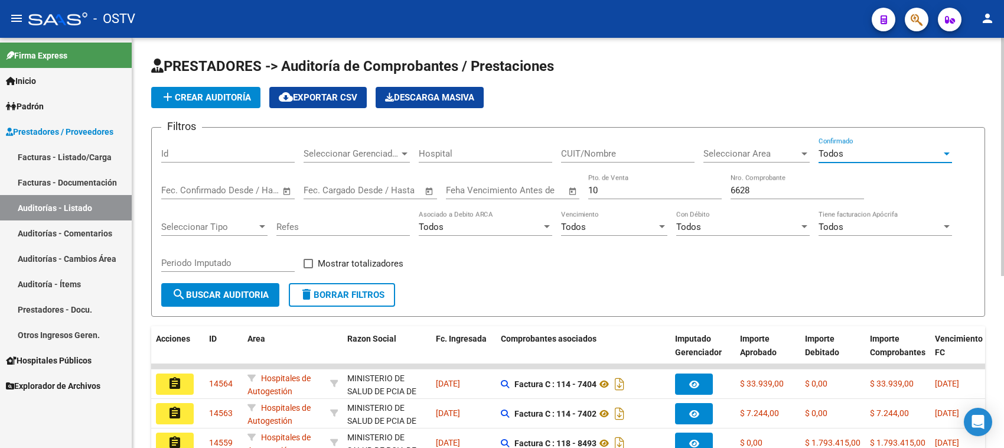
click at [211, 291] on span "search Buscar Auditoria" at bounding box center [220, 294] width 97 height 11
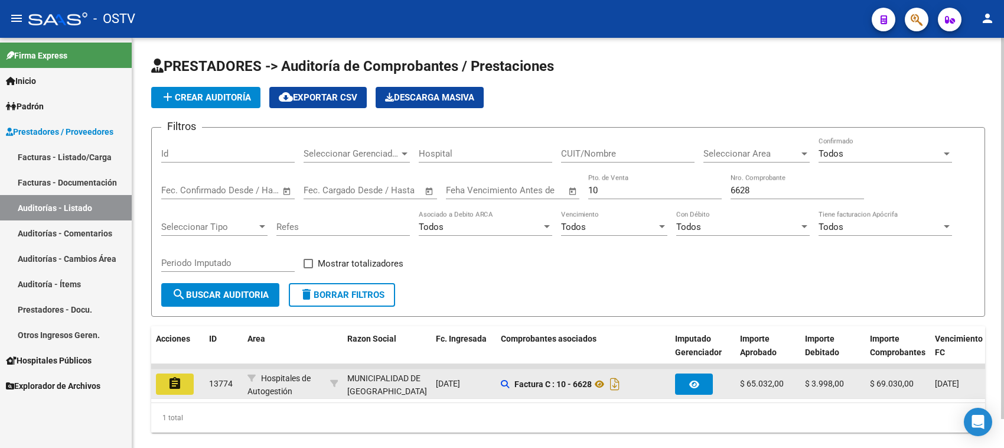
click at [184, 380] on button "assignment" at bounding box center [175, 383] width 38 height 21
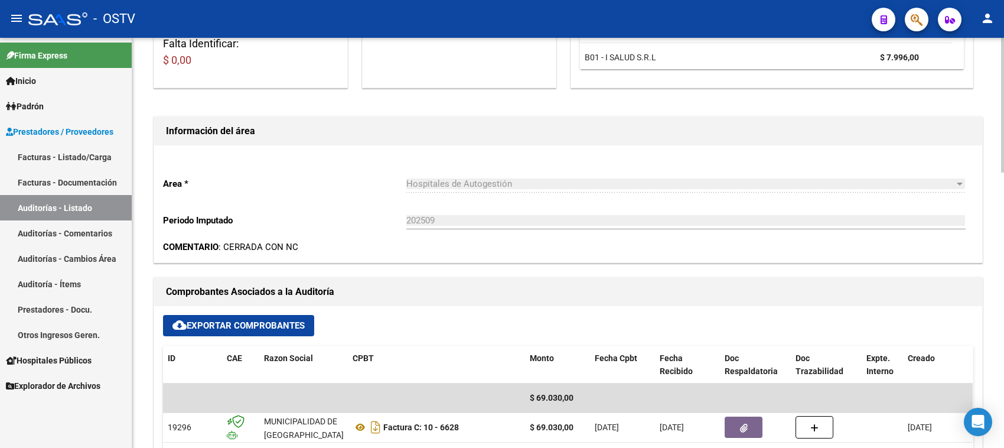
scroll to position [369, 0]
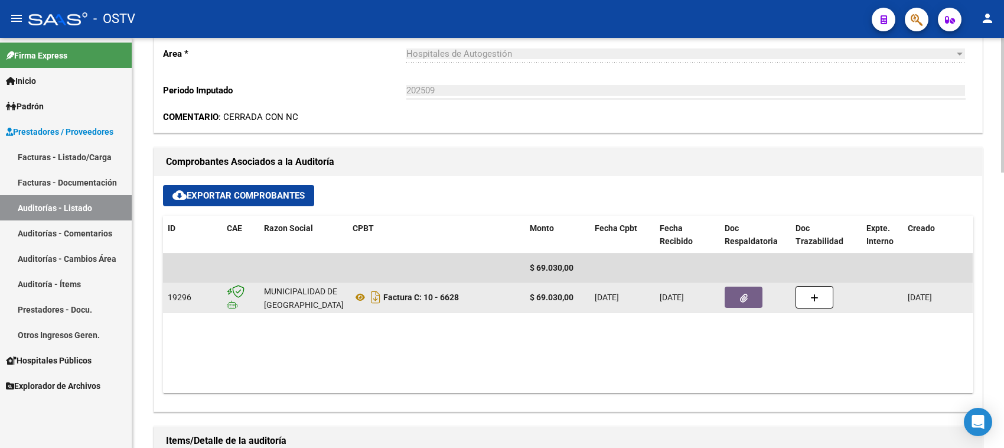
click at [744, 300] on icon "button" at bounding box center [744, 297] width 8 height 9
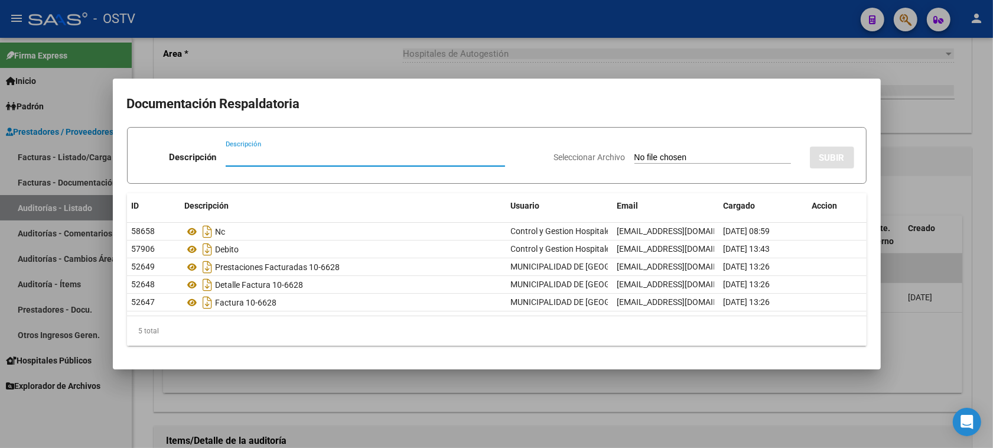
click at [955, 331] on div at bounding box center [496, 224] width 993 height 448
